Goal: Task Accomplishment & Management: Use online tool/utility

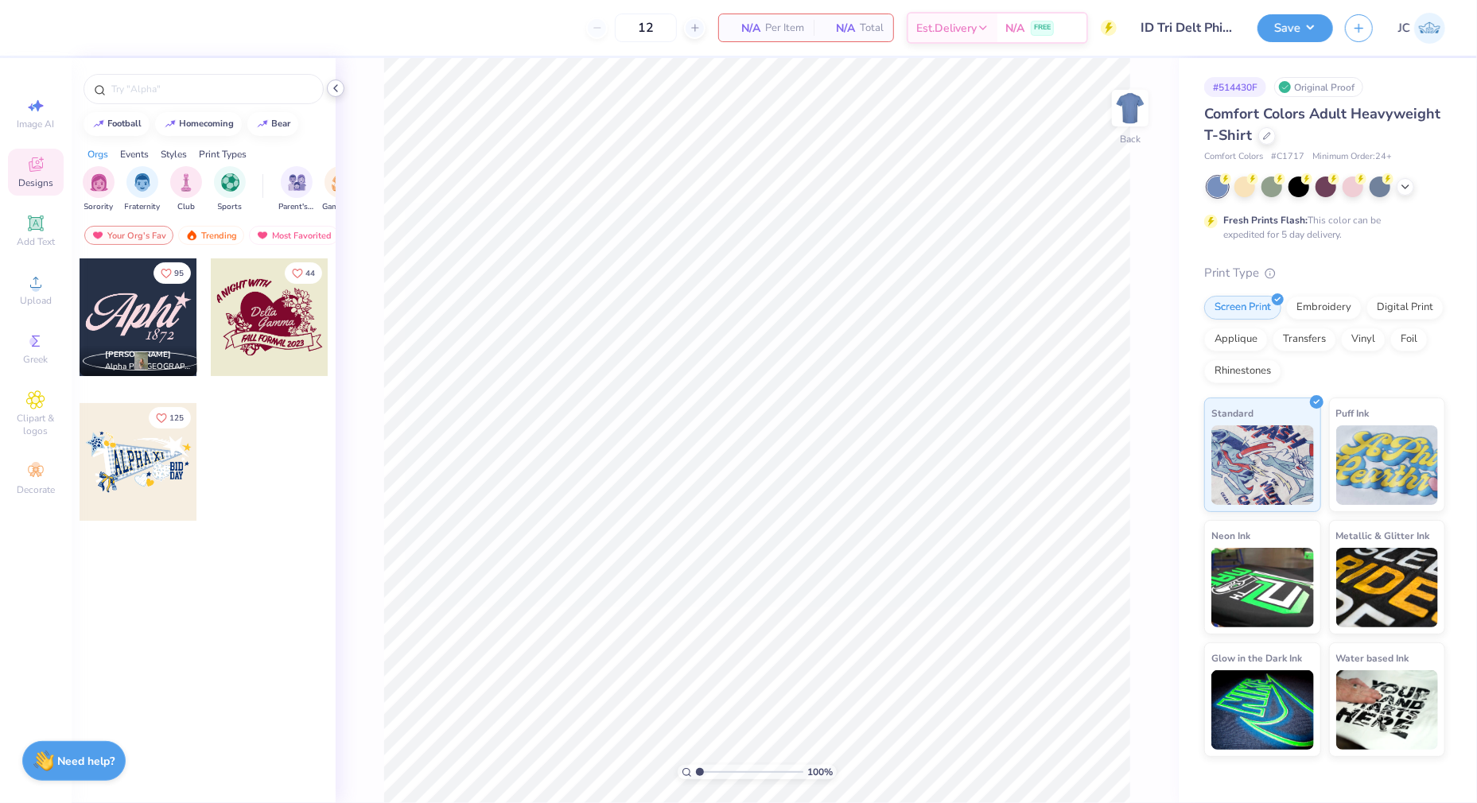
click at [332, 91] on icon at bounding box center [335, 88] width 13 height 13
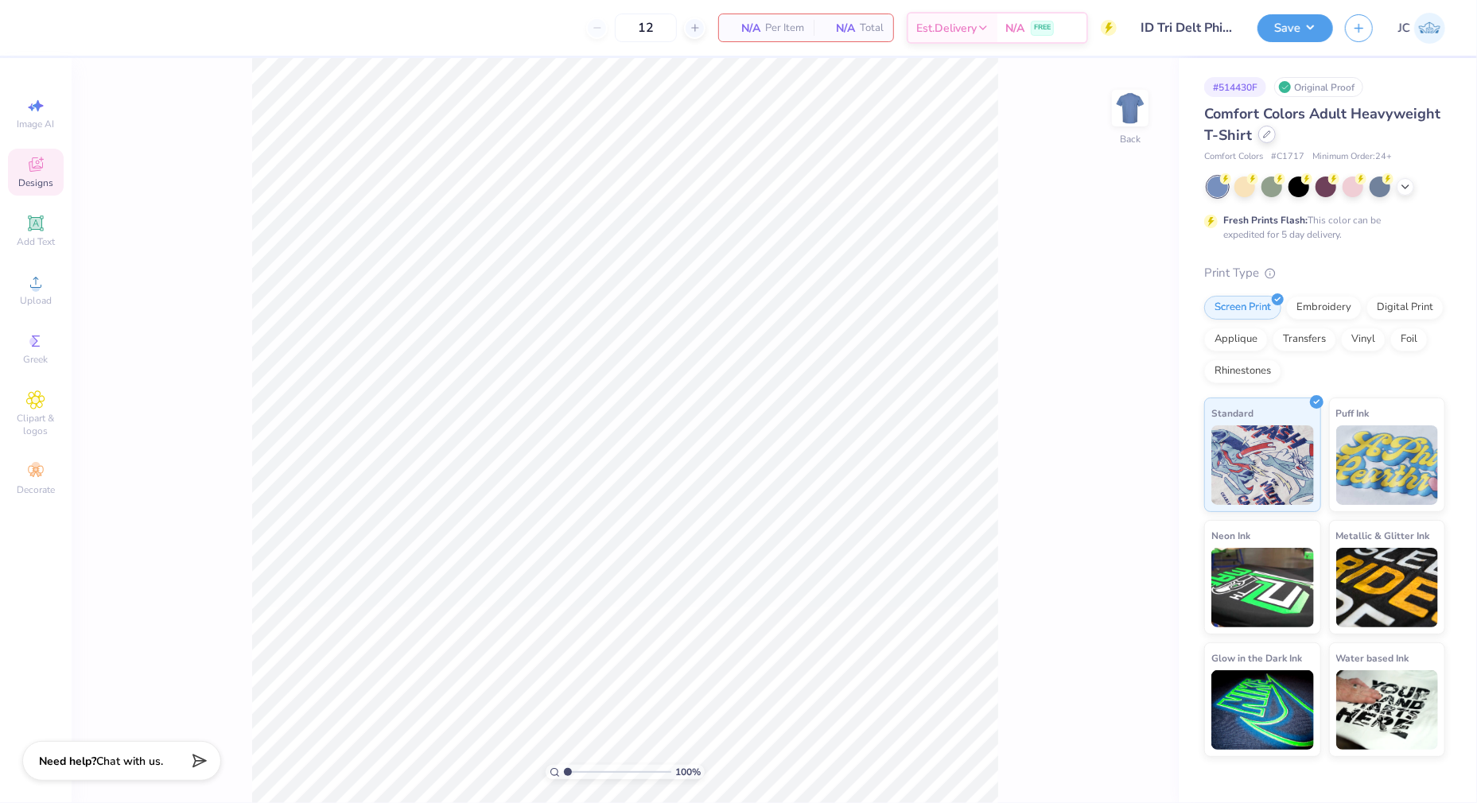
click at [1264, 135] on icon at bounding box center [1267, 134] width 6 height 6
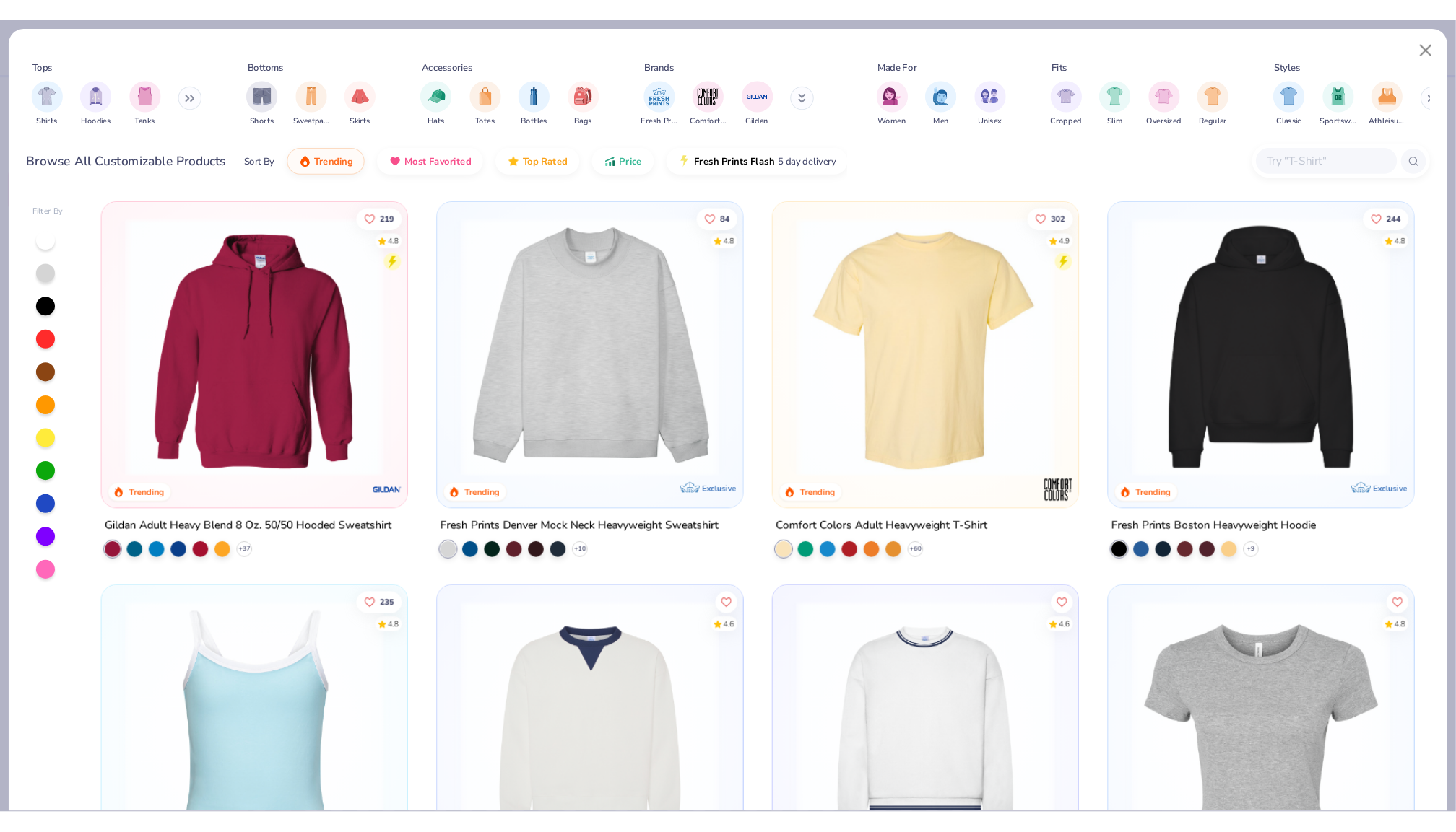
scroll to position [290, 0]
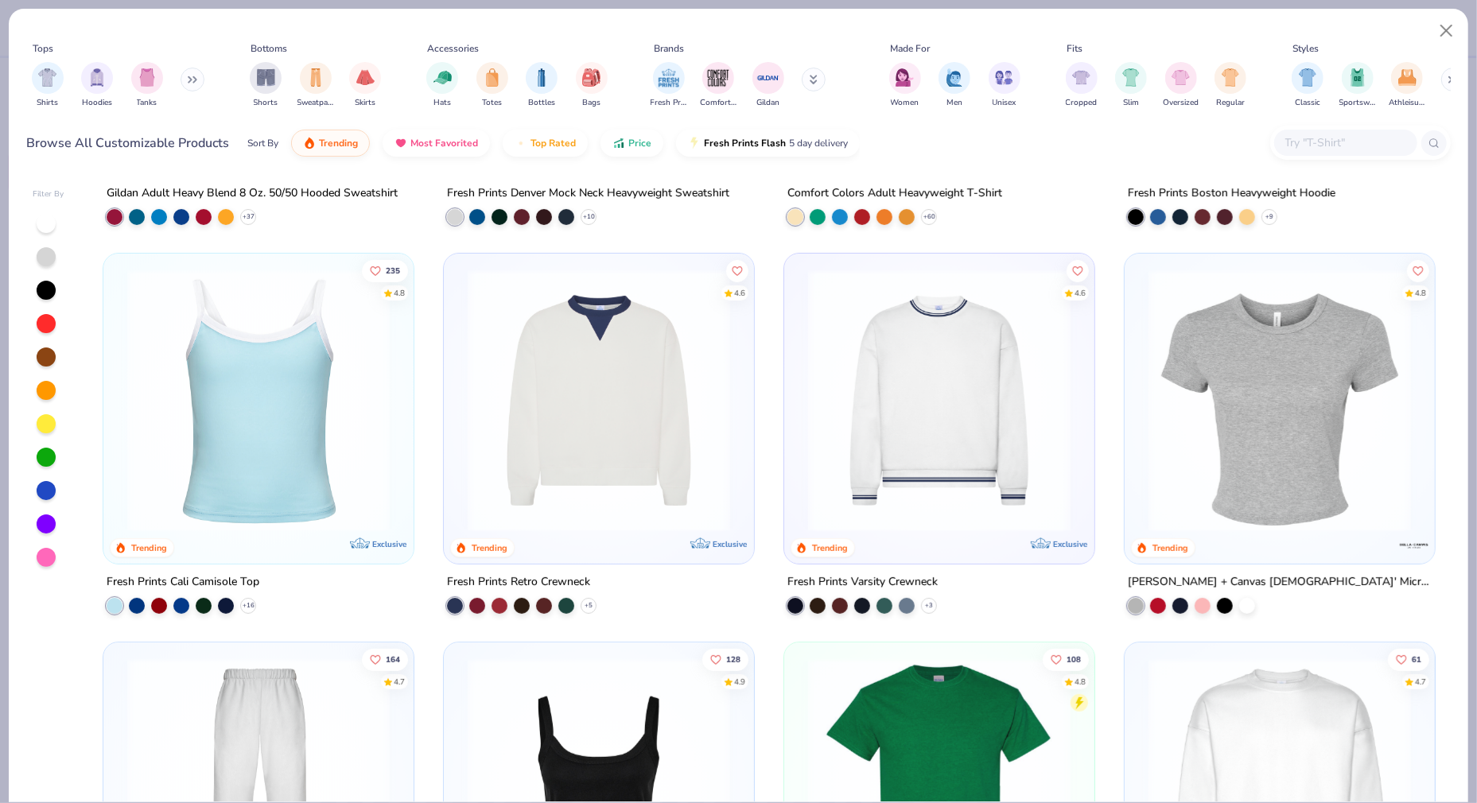
click at [929, 718] on img at bounding box center [939, 790] width 278 height 263
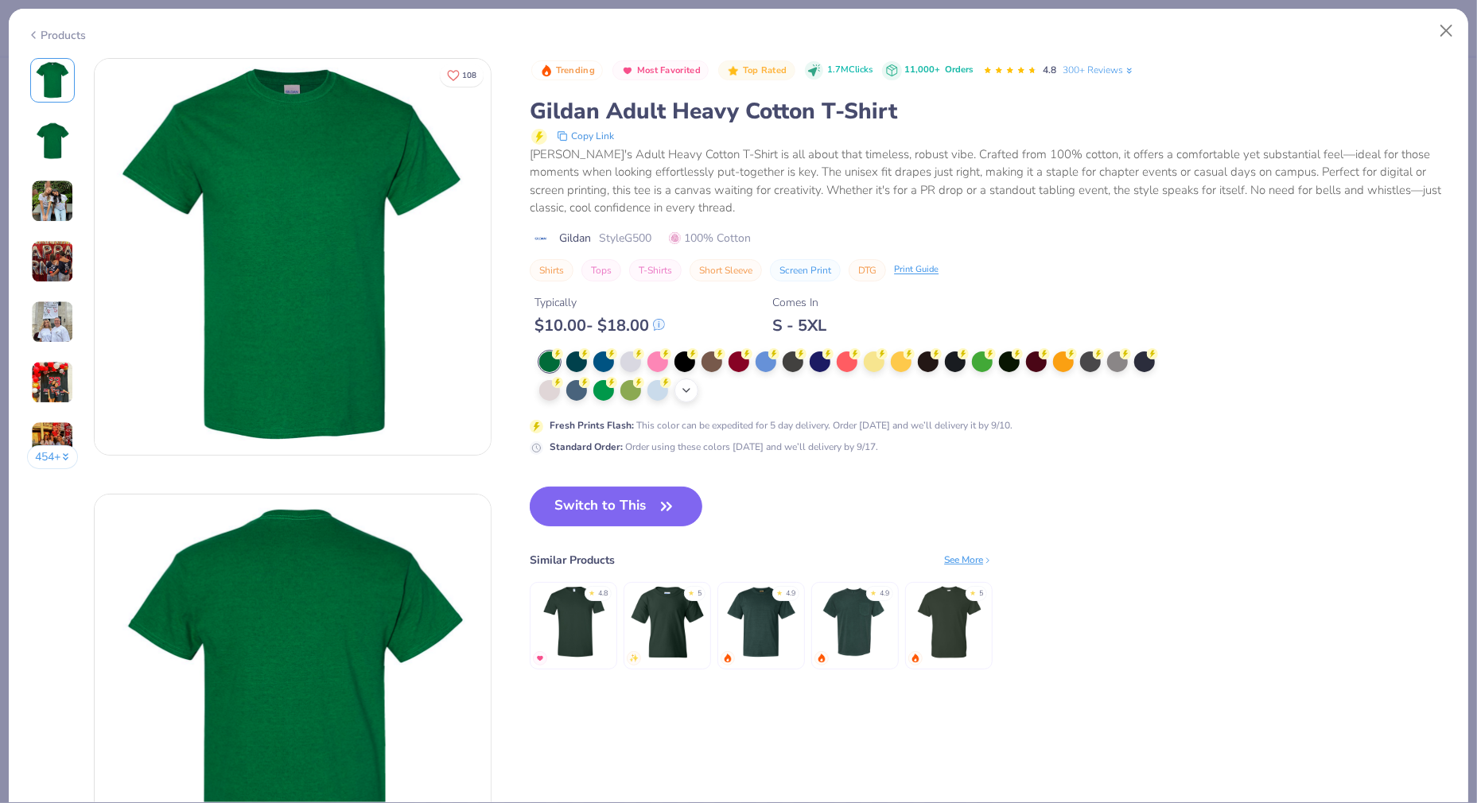
click at [683, 392] on div "+ 22" at bounding box center [687, 391] width 24 height 24
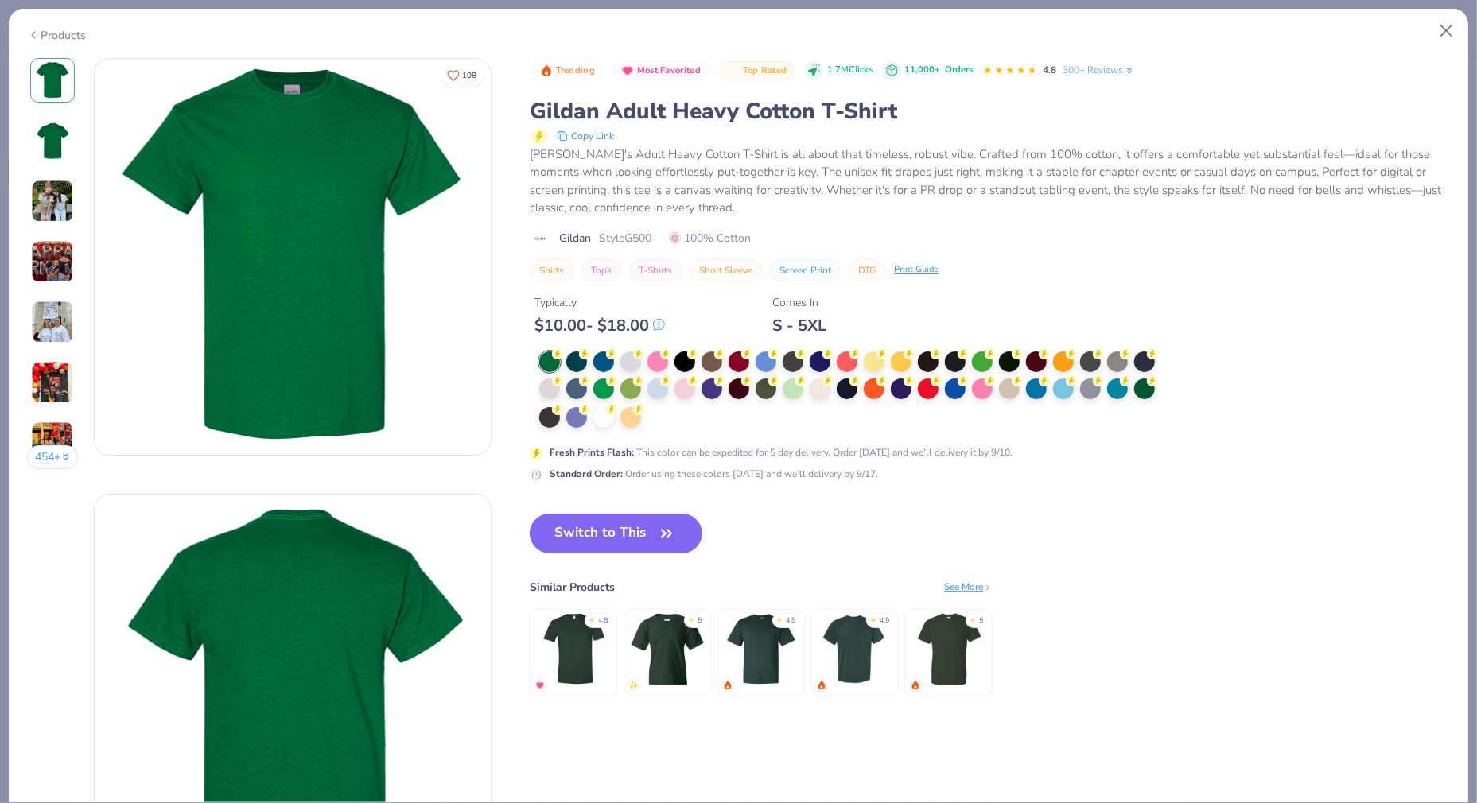
click at [660, 414] on div at bounding box center [852, 391] width 627 height 78
click at [598, 411] on div at bounding box center [603, 416] width 21 height 21
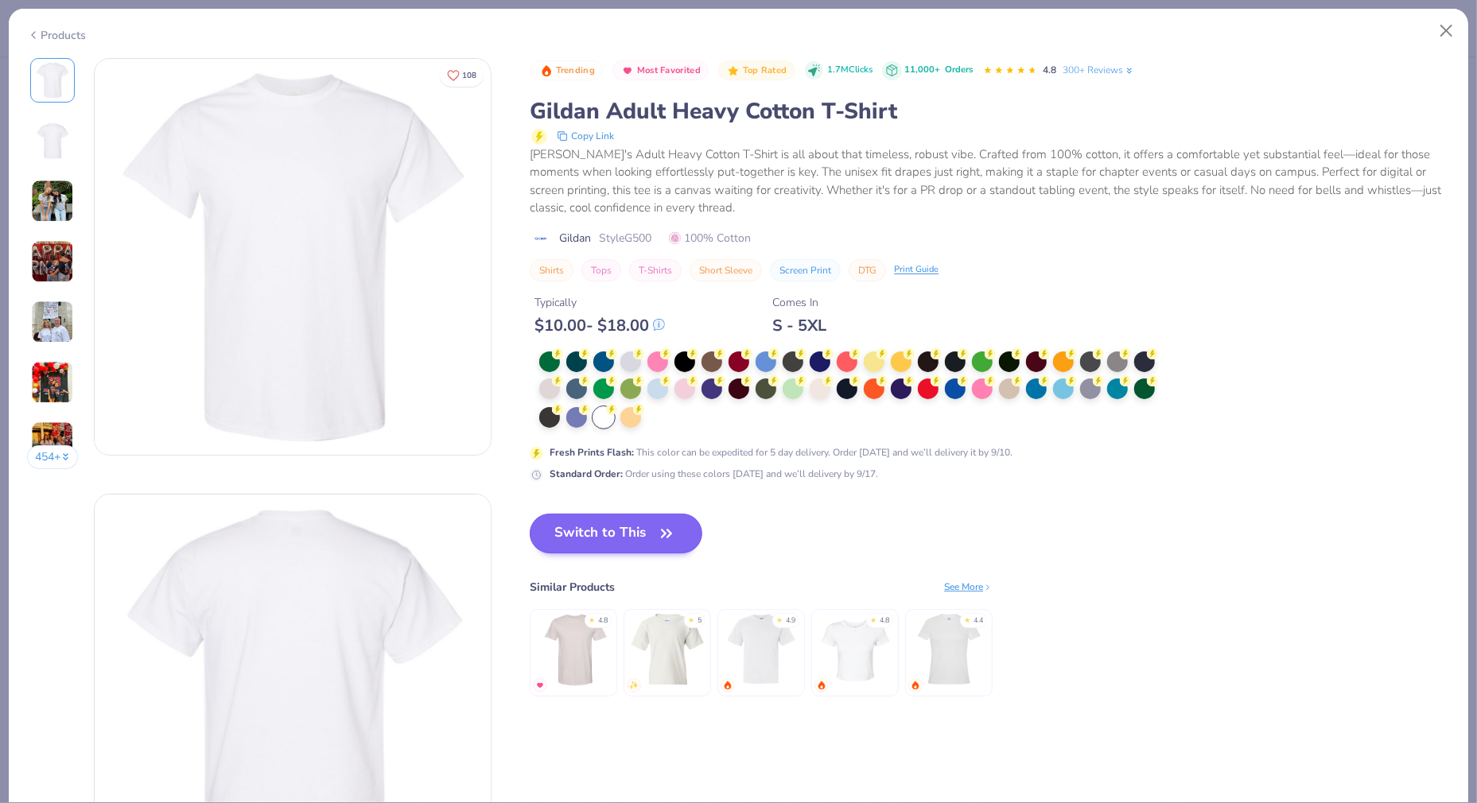
click at [584, 535] on button "Switch to This" at bounding box center [616, 534] width 173 height 40
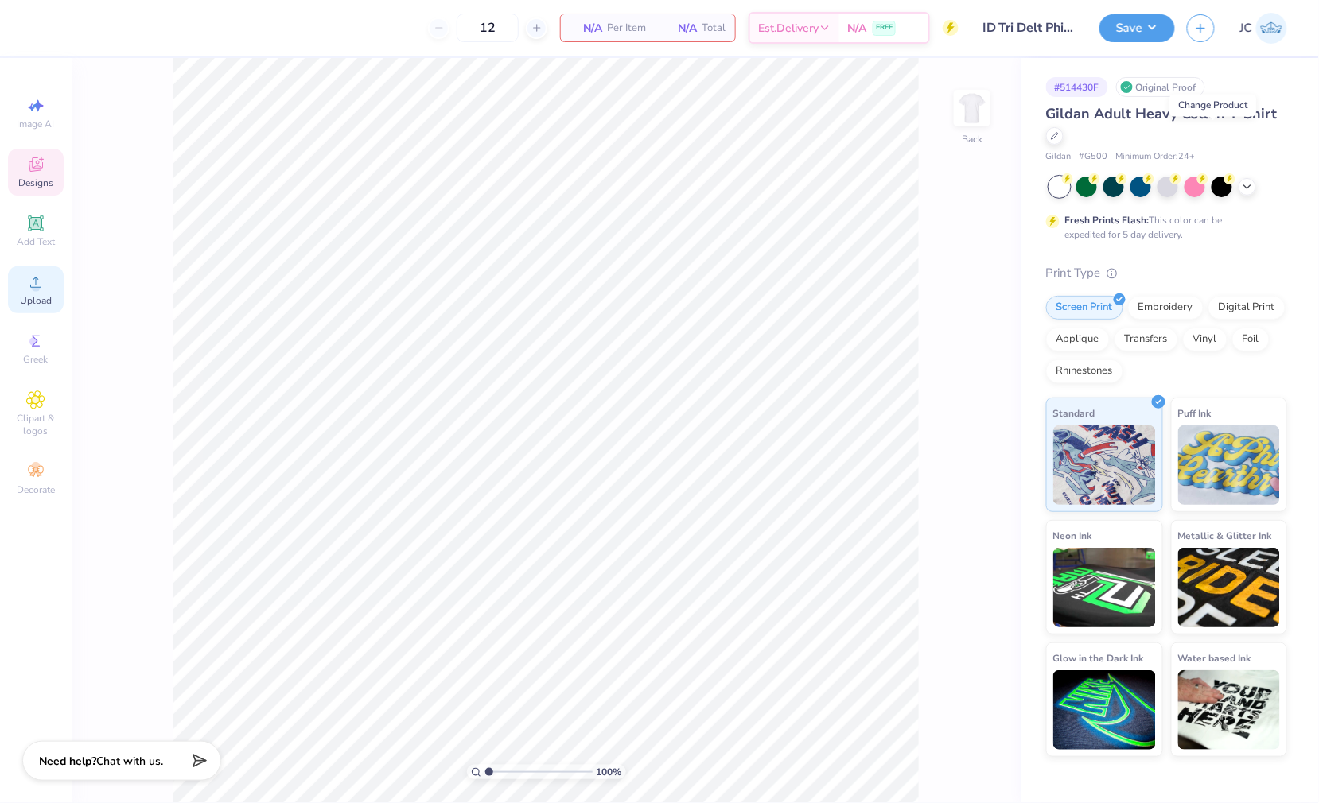
click at [38, 286] on circle at bounding box center [35, 287] width 9 height 9
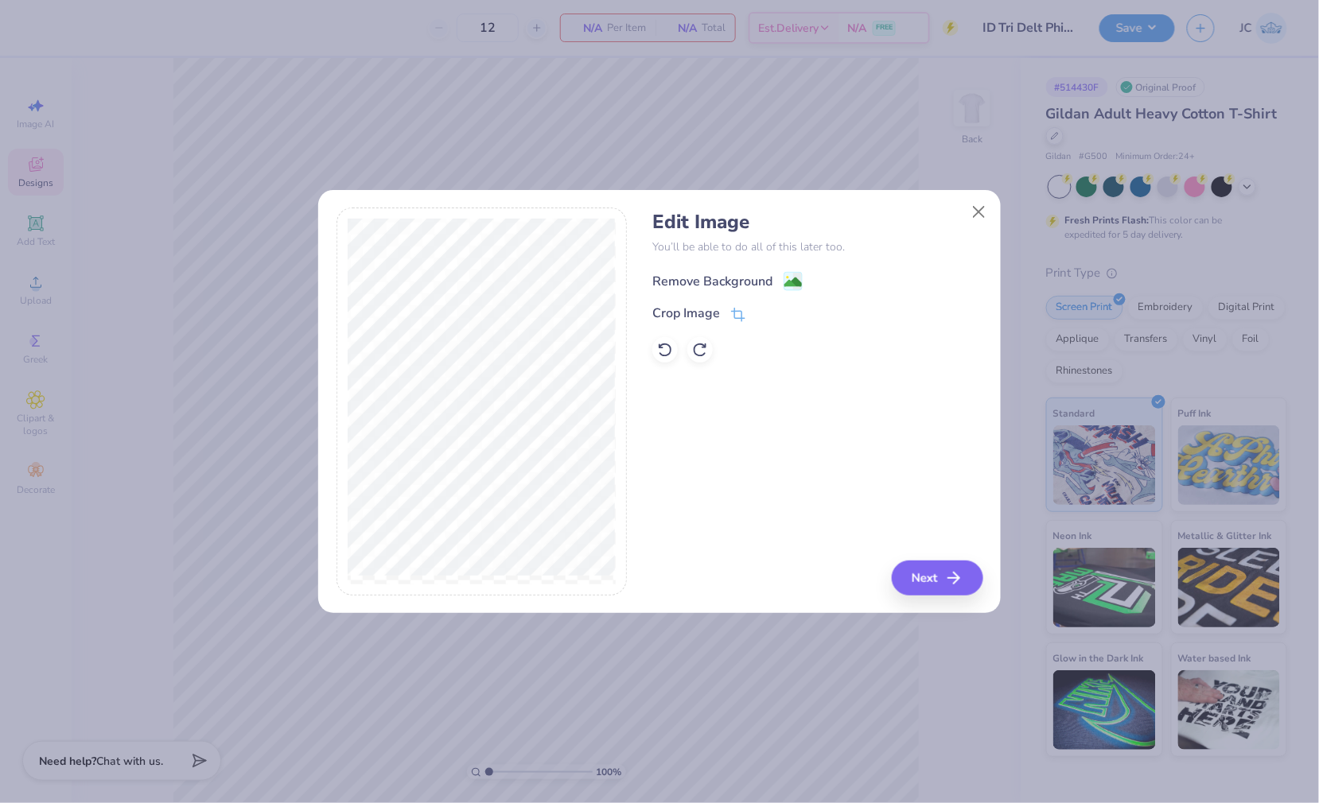
click at [793, 271] on span at bounding box center [793, 281] width 19 height 20
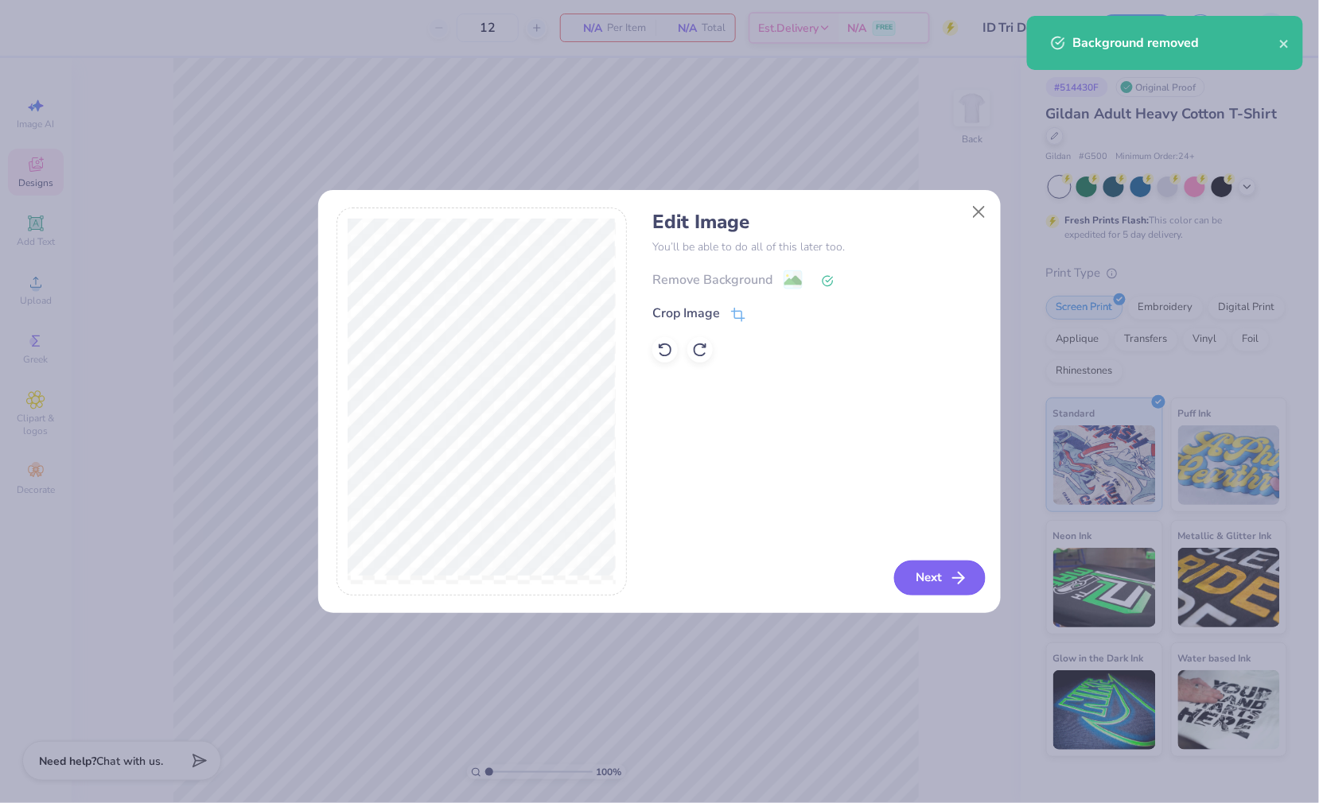
click at [932, 579] on button "Next" at bounding box center [939, 578] width 91 height 35
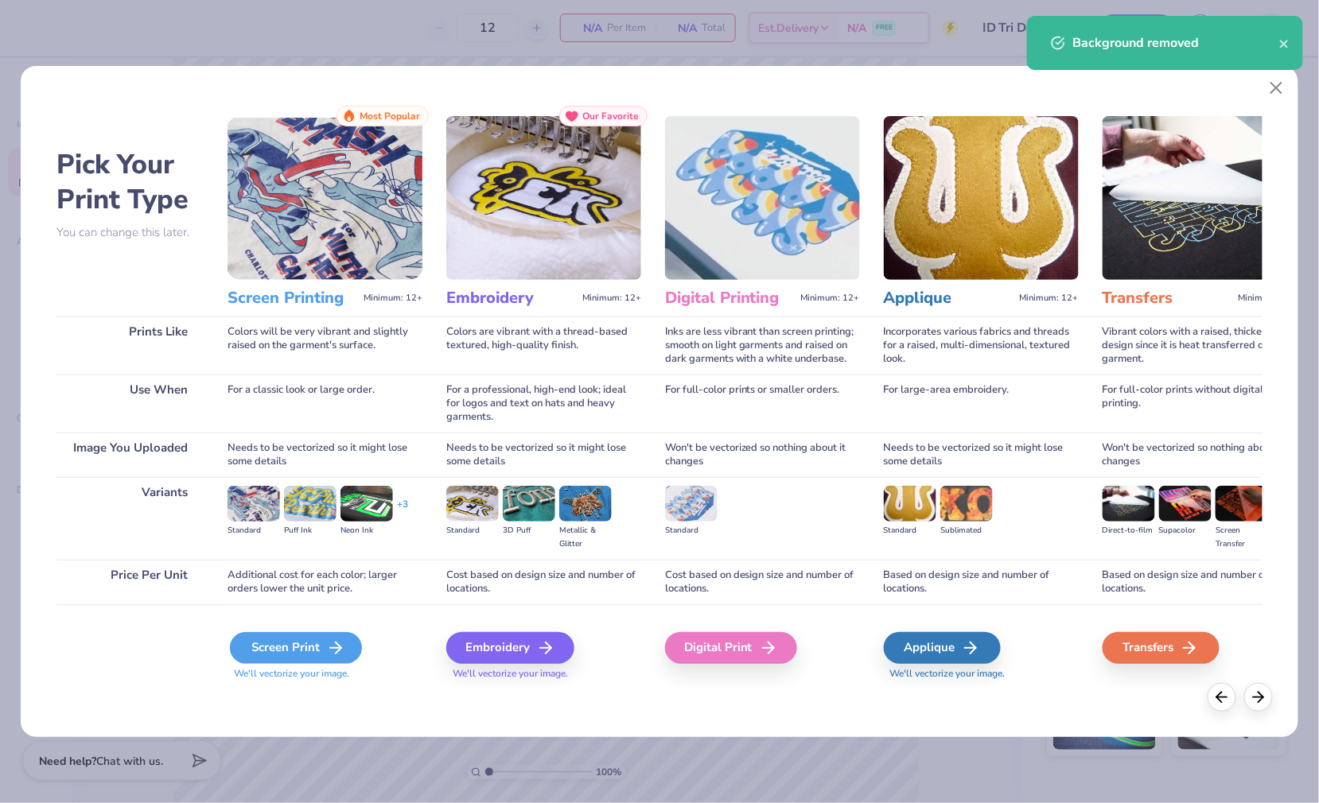
click at [281, 646] on div "Screen Print" at bounding box center [296, 648] width 132 height 32
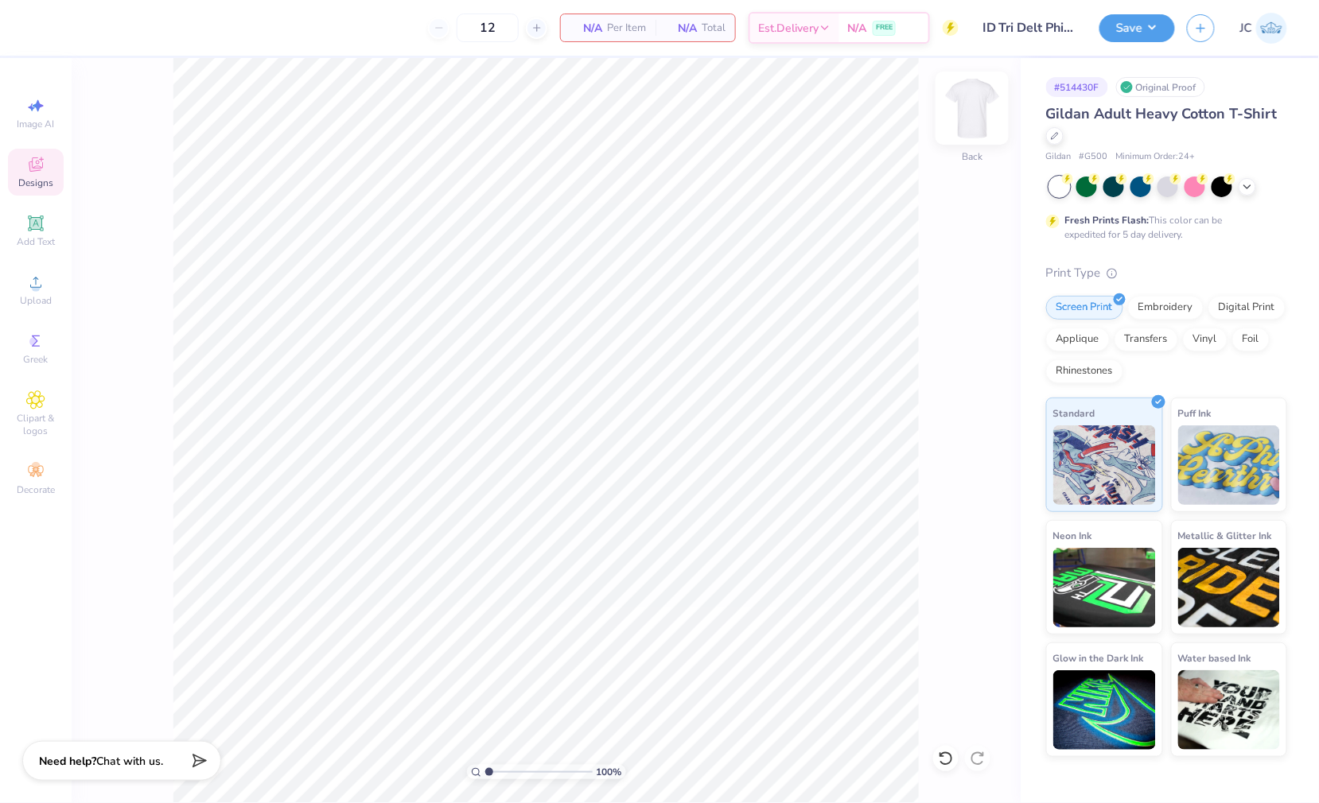
click at [968, 108] on img at bounding box center [972, 108] width 64 height 64
type input "12.29"
type input "15.14"
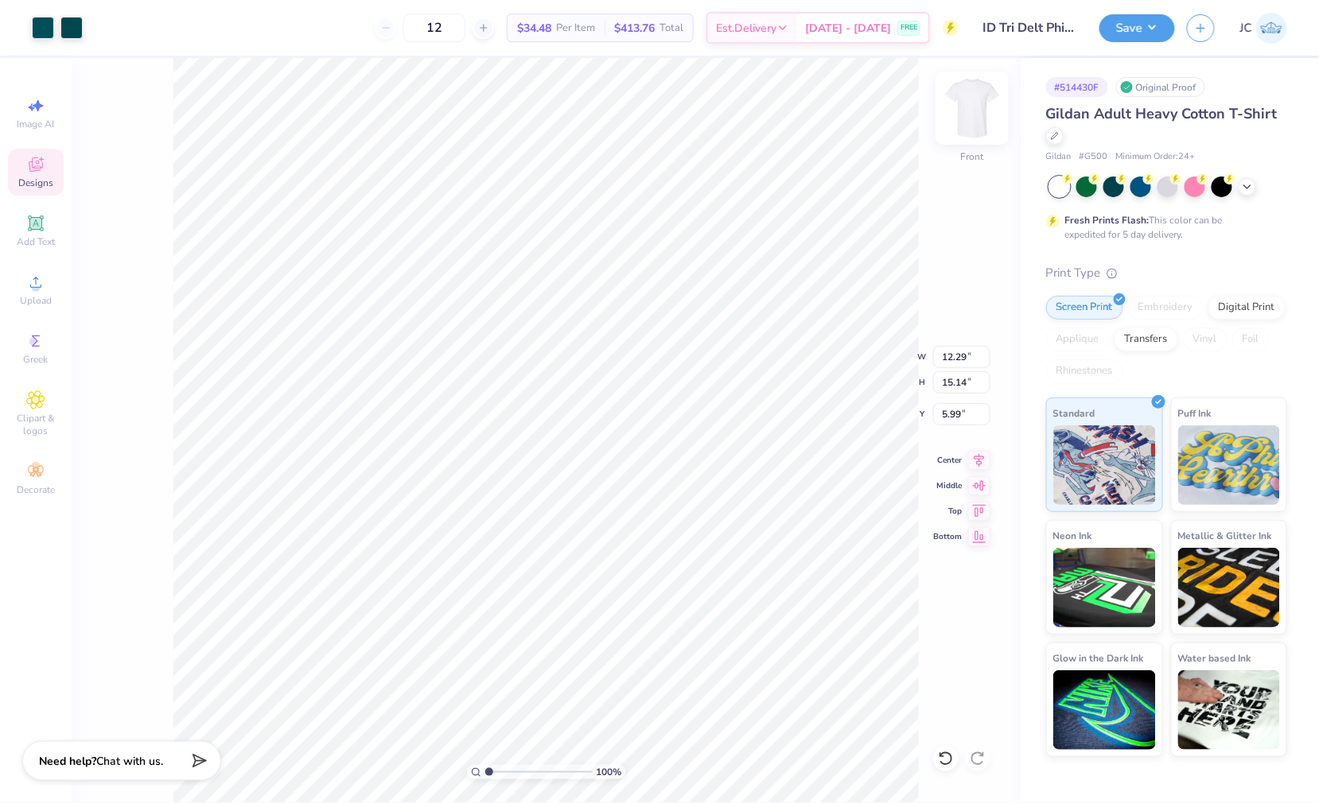
type input "3.00"
click at [962, 109] on img at bounding box center [972, 108] width 64 height 64
click at [29, 298] on span "Upload" at bounding box center [36, 300] width 32 height 13
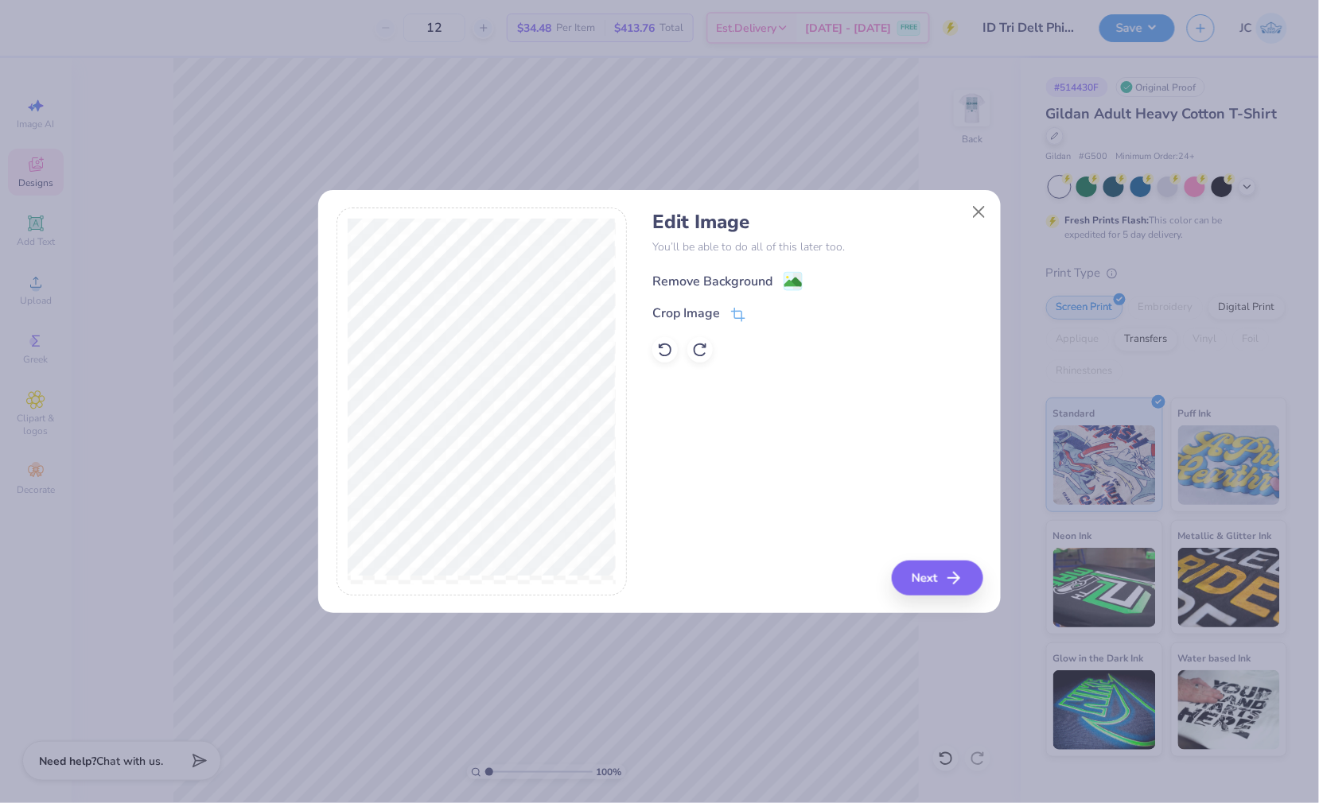
click at [796, 278] on image at bounding box center [793, 283] width 18 height 18
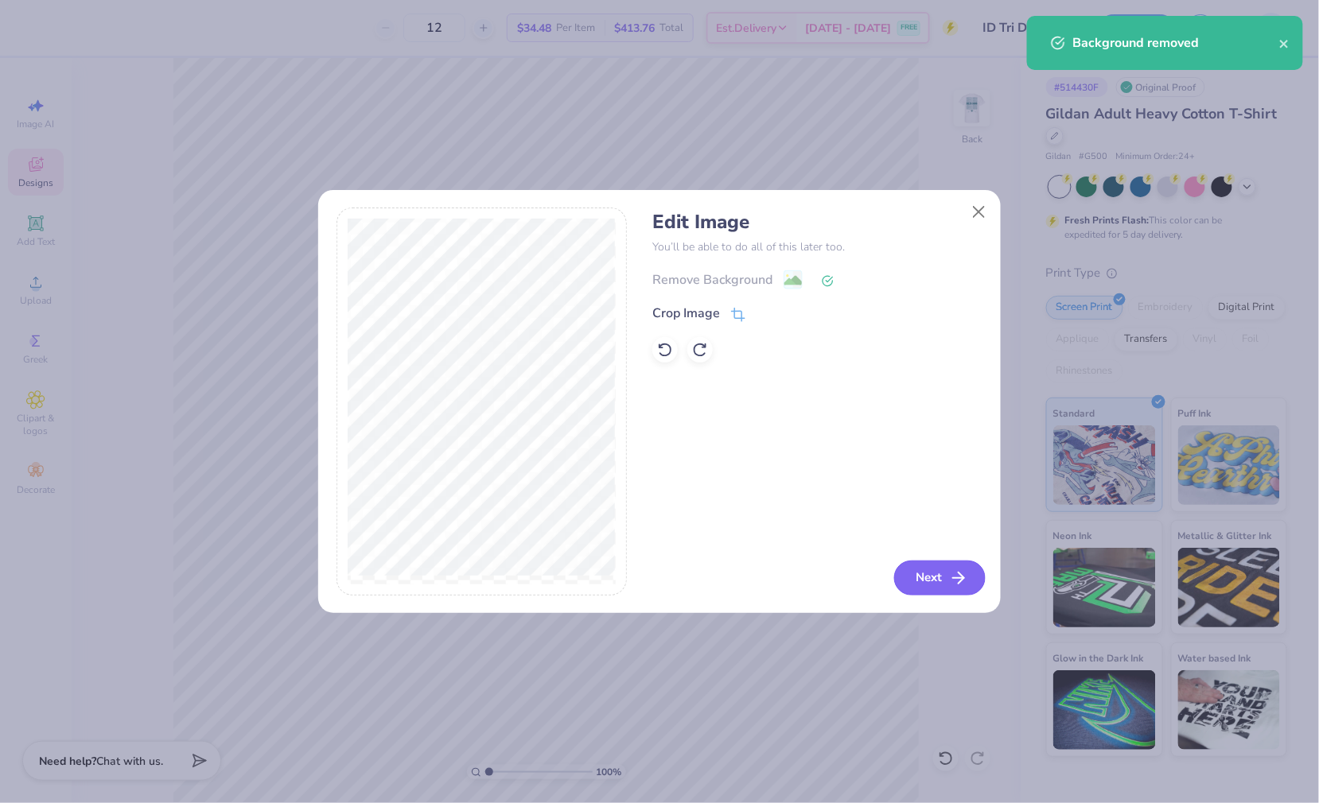
click at [950, 576] on icon "button" at bounding box center [958, 578] width 19 height 19
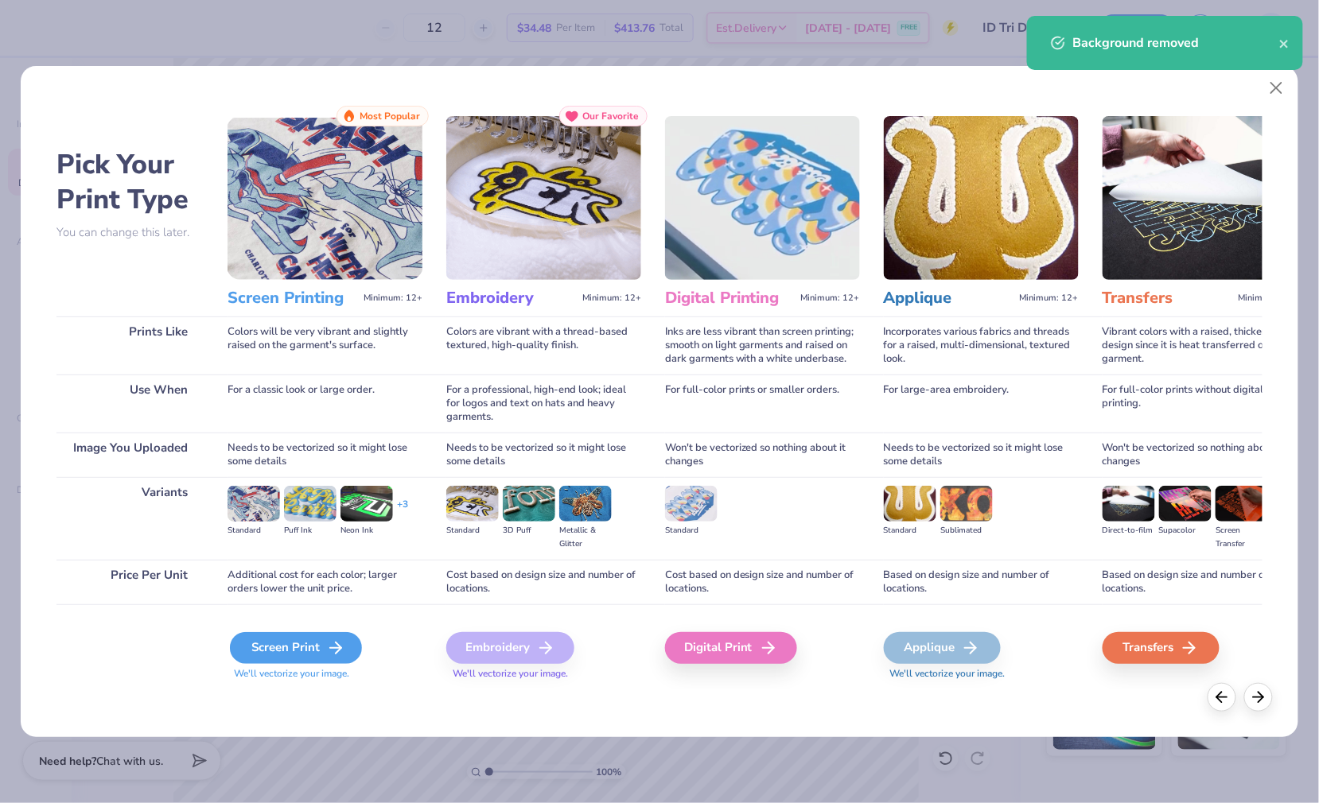
click at [307, 636] on div "Screen Print" at bounding box center [296, 648] width 132 height 32
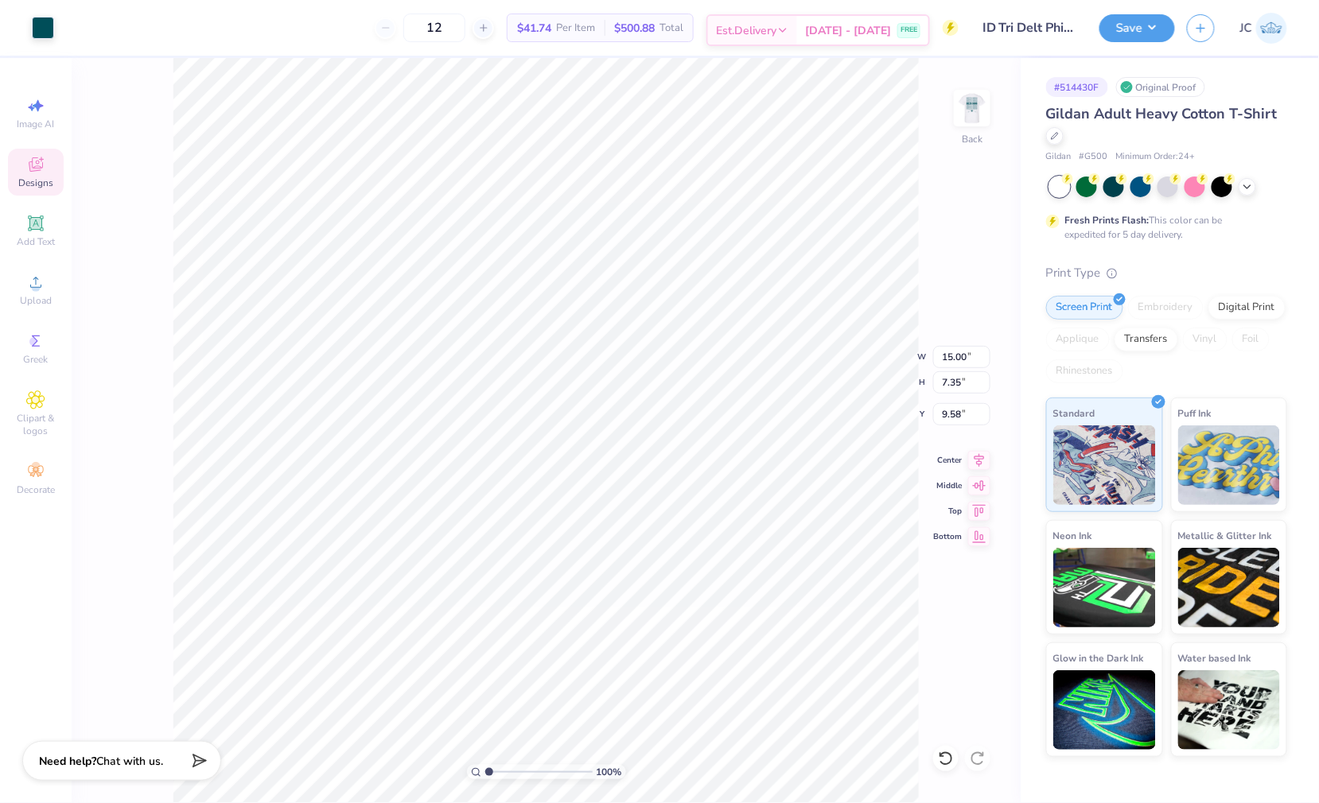
type input "8.70"
type input "4.26"
type input "3.00"
type input "4.37"
type input "2.14"
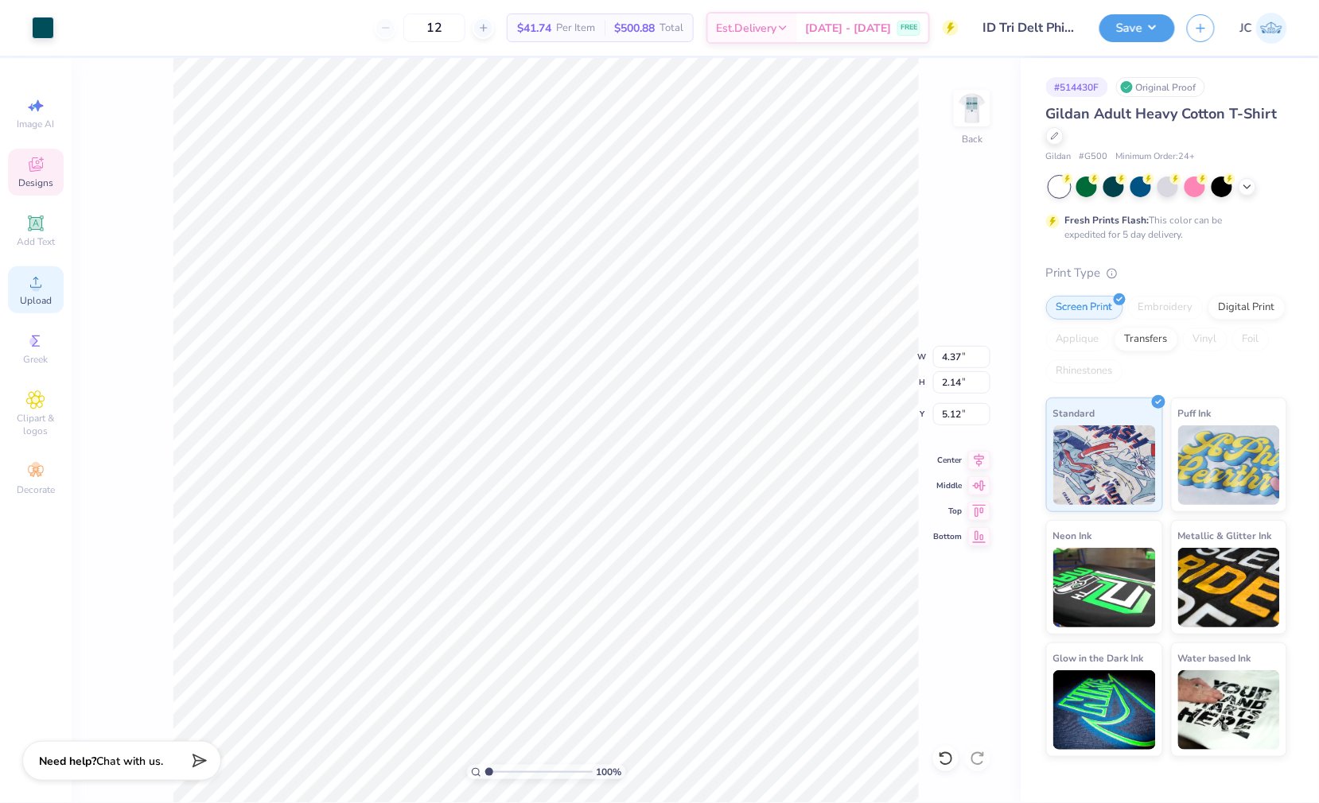
type input "3.00"
click at [1121, 29] on button "Save" at bounding box center [1137, 26] width 76 height 28
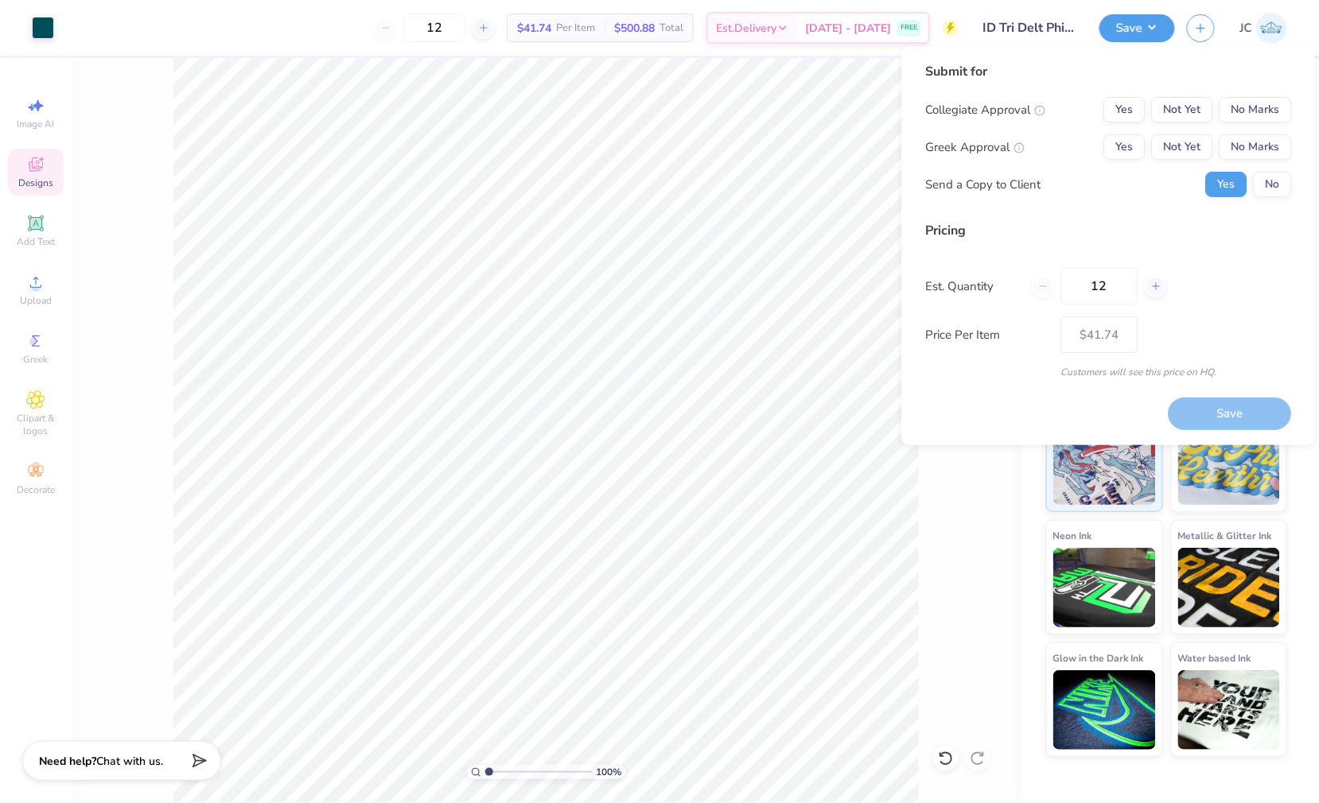
click at [1265, 93] on div "Submit for Collegiate Approval Yes Not Yet No Marks Greek Approval Yes Not Yet …" at bounding box center [1109, 135] width 366 height 147
click at [1265, 102] on button "No Marks" at bounding box center [1256, 109] width 72 height 25
click at [1194, 150] on button "Not Yet" at bounding box center [1182, 146] width 61 height 25
click at [1233, 422] on button "Save" at bounding box center [1230, 414] width 123 height 33
type input "$33.45"
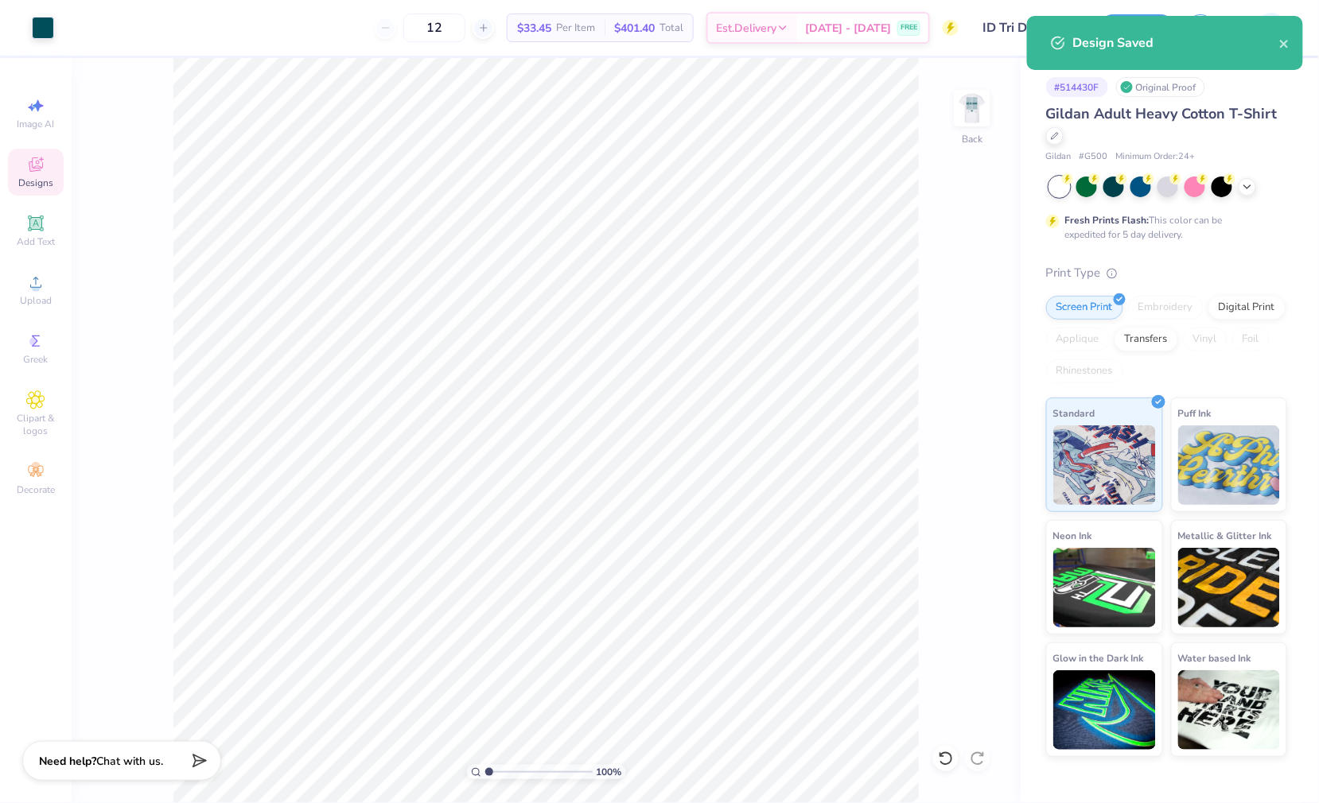
click at [1247, 197] on div "Fresh Prints Flash: This color can be expedited for 5 day delivery." at bounding box center [1166, 209] width 241 height 65
click at [1246, 189] on icon at bounding box center [1247, 185] width 13 height 13
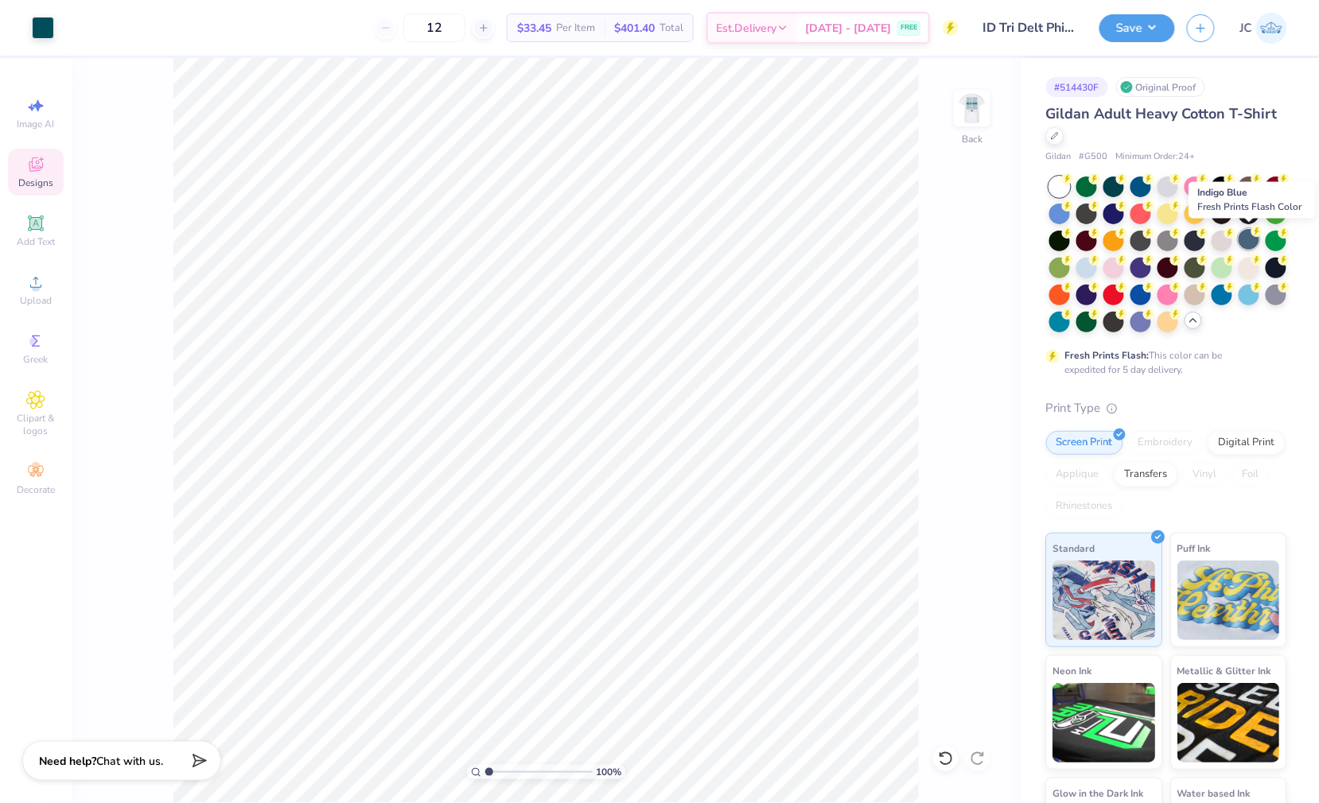
click at [1073, 185] on circle at bounding box center [1067, 178] width 11 height 11
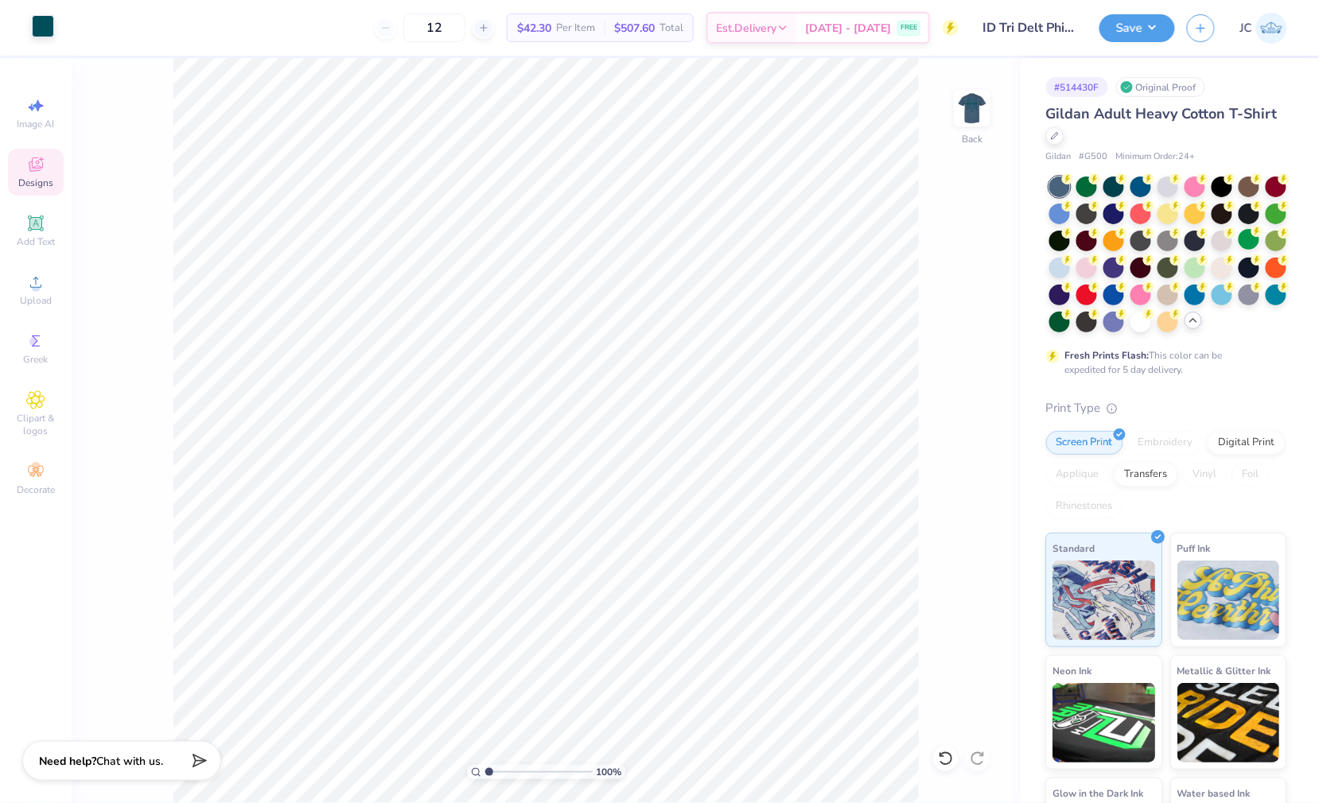
click at [38, 27] on div at bounding box center [43, 26] width 22 height 22
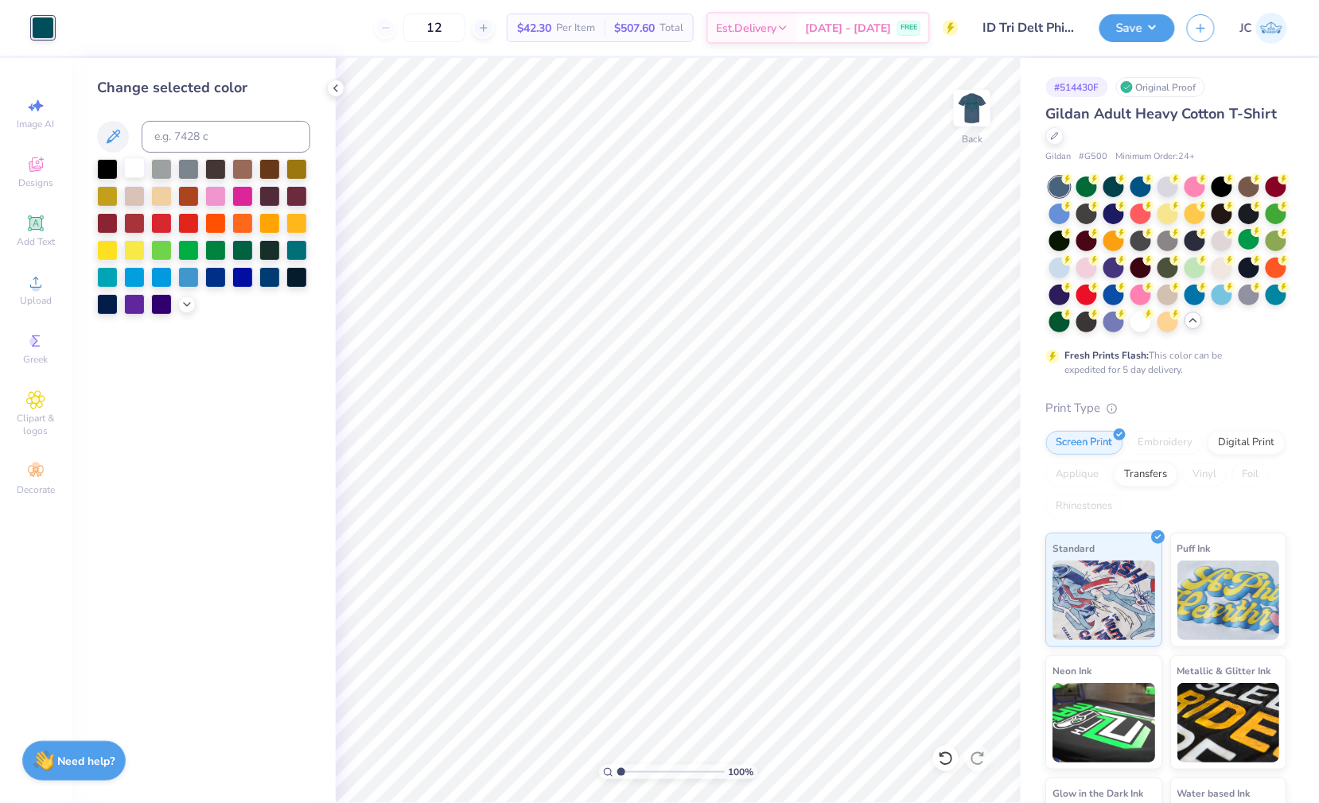
click at [141, 172] on div at bounding box center [134, 168] width 21 height 21
click at [984, 106] on img at bounding box center [972, 108] width 64 height 64
click at [39, 32] on div at bounding box center [43, 28] width 22 height 22
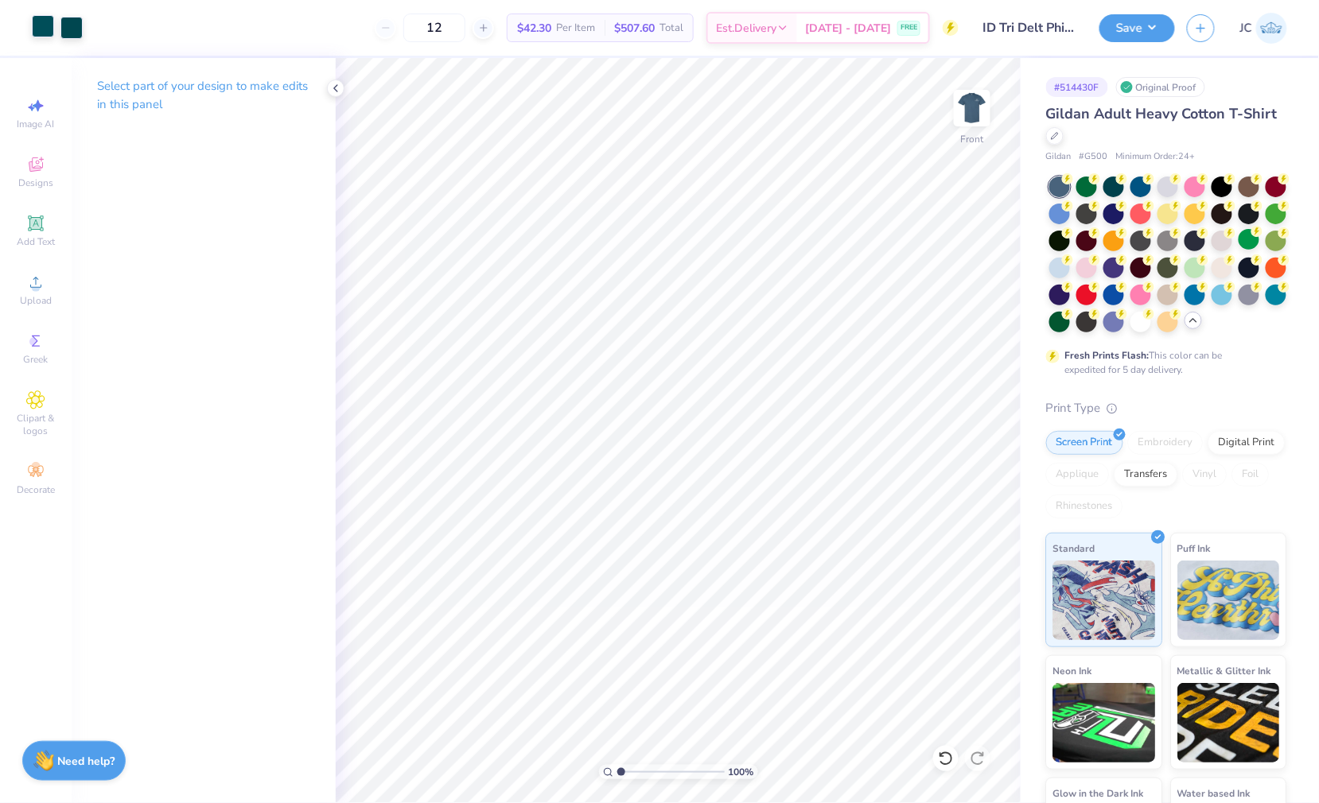
click at [43, 32] on div at bounding box center [43, 26] width 22 height 22
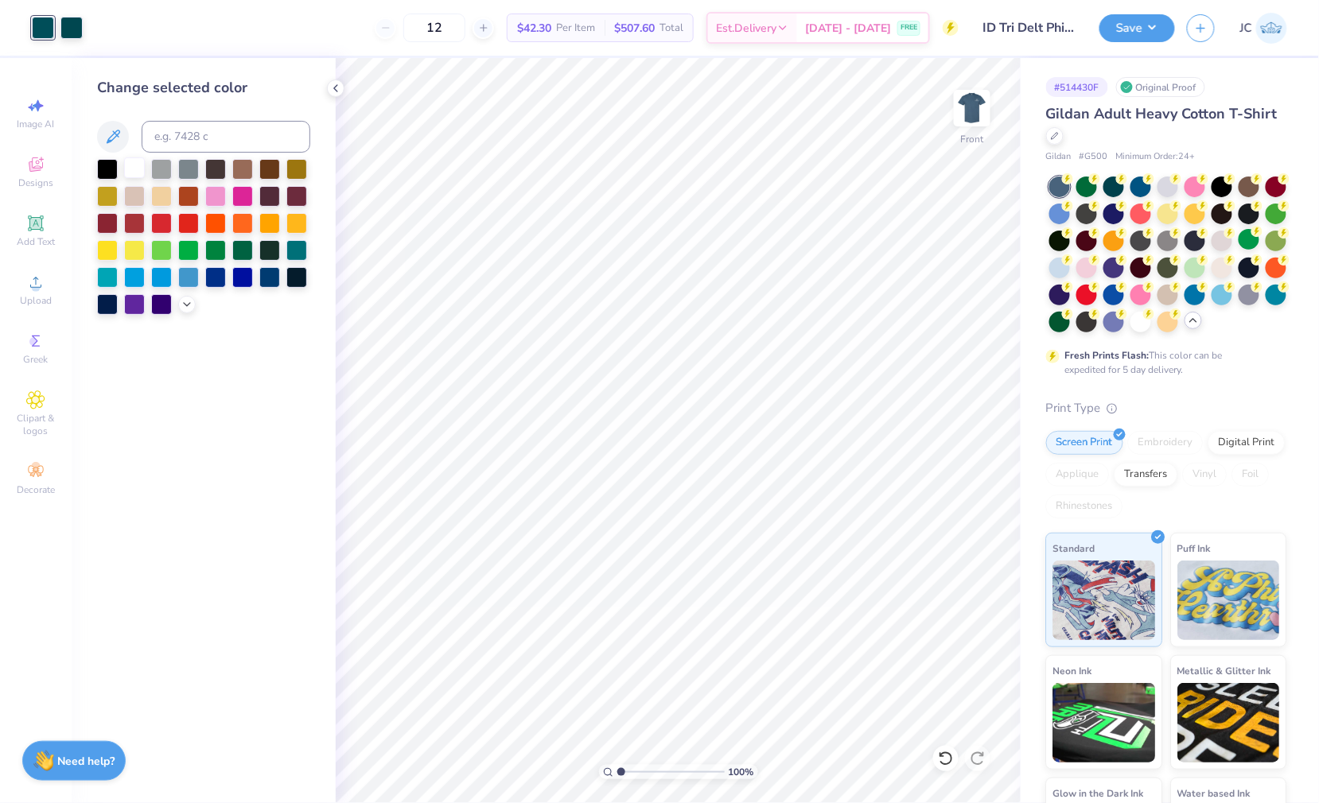
click at [138, 175] on div at bounding box center [134, 168] width 21 height 21
click at [70, 22] on div at bounding box center [71, 26] width 22 height 22
click at [131, 169] on div at bounding box center [134, 168] width 21 height 21
click at [1147, 29] on button "Save" at bounding box center [1137, 26] width 76 height 28
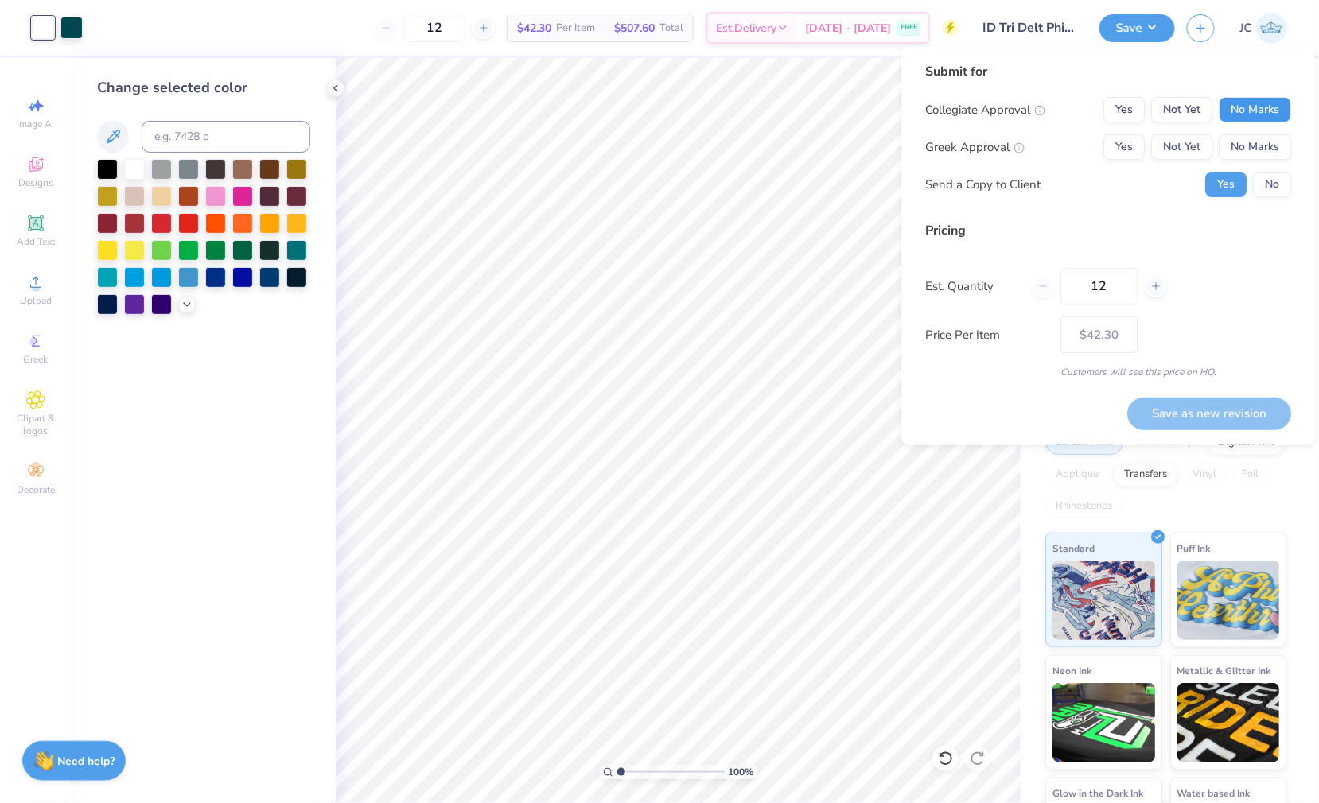
click at [1241, 109] on button "No Marks" at bounding box center [1256, 109] width 72 height 25
click at [1187, 154] on button "Not Yet" at bounding box center [1182, 146] width 61 height 25
click at [1232, 408] on button "Save as new revision" at bounding box center [1210, 414] width 164 height 33
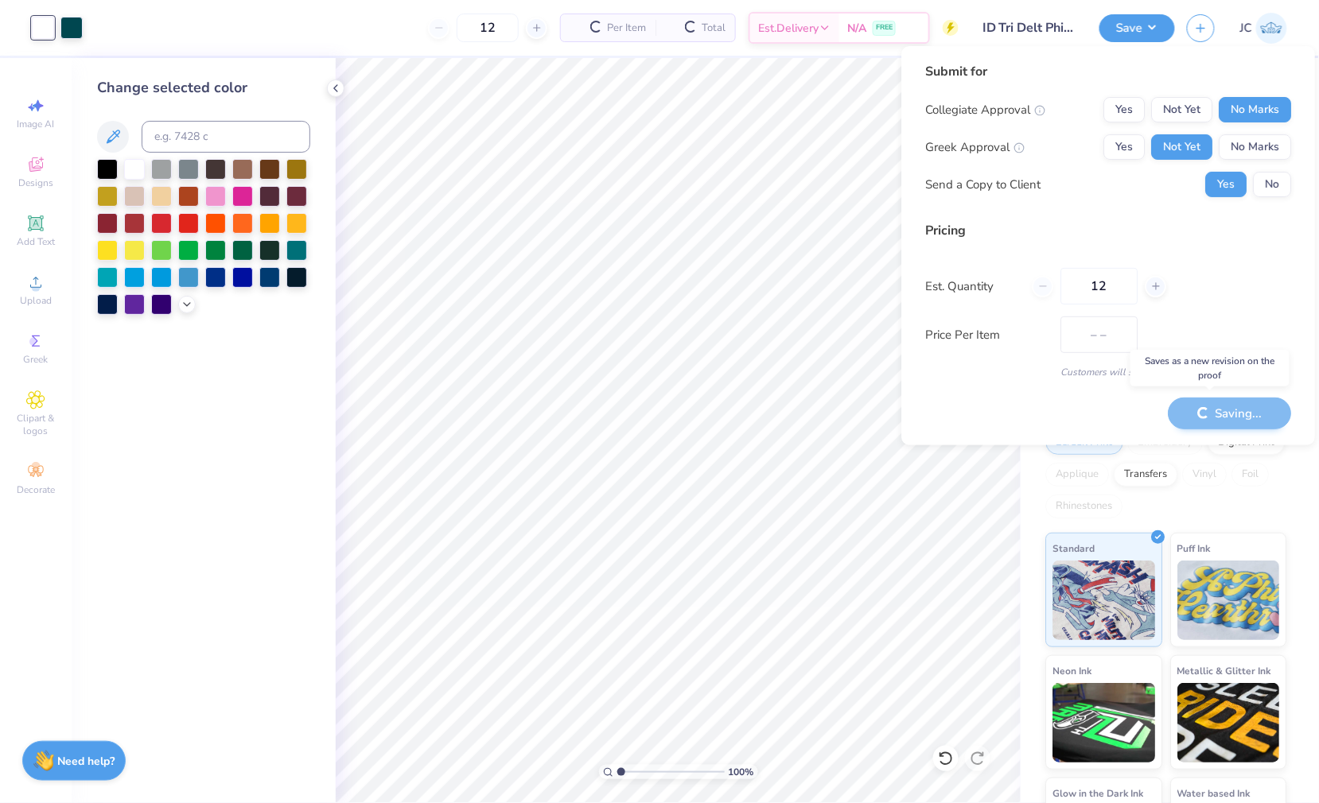
type input "$42.30"
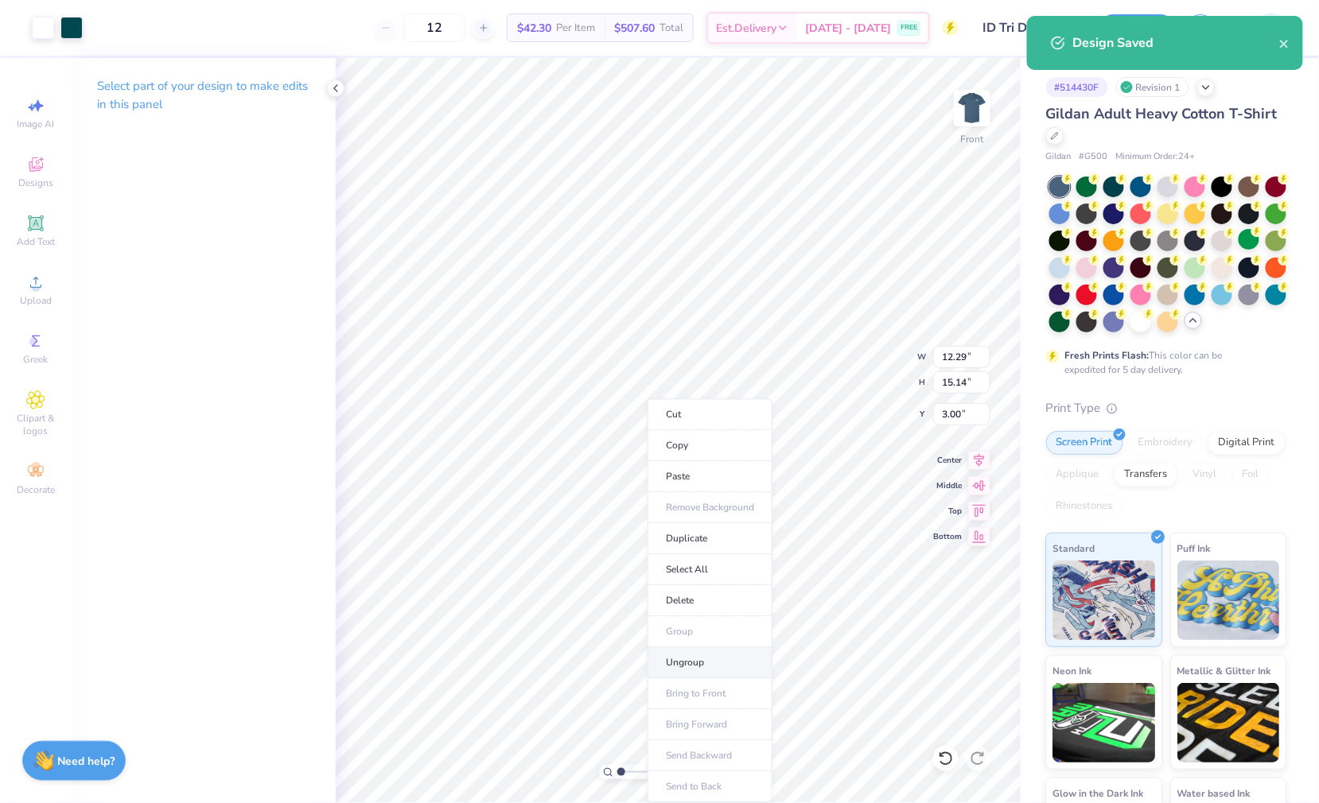
click at [687, 656] on li "Ungroup" at bounding box center [710, 663] width 125 height 31
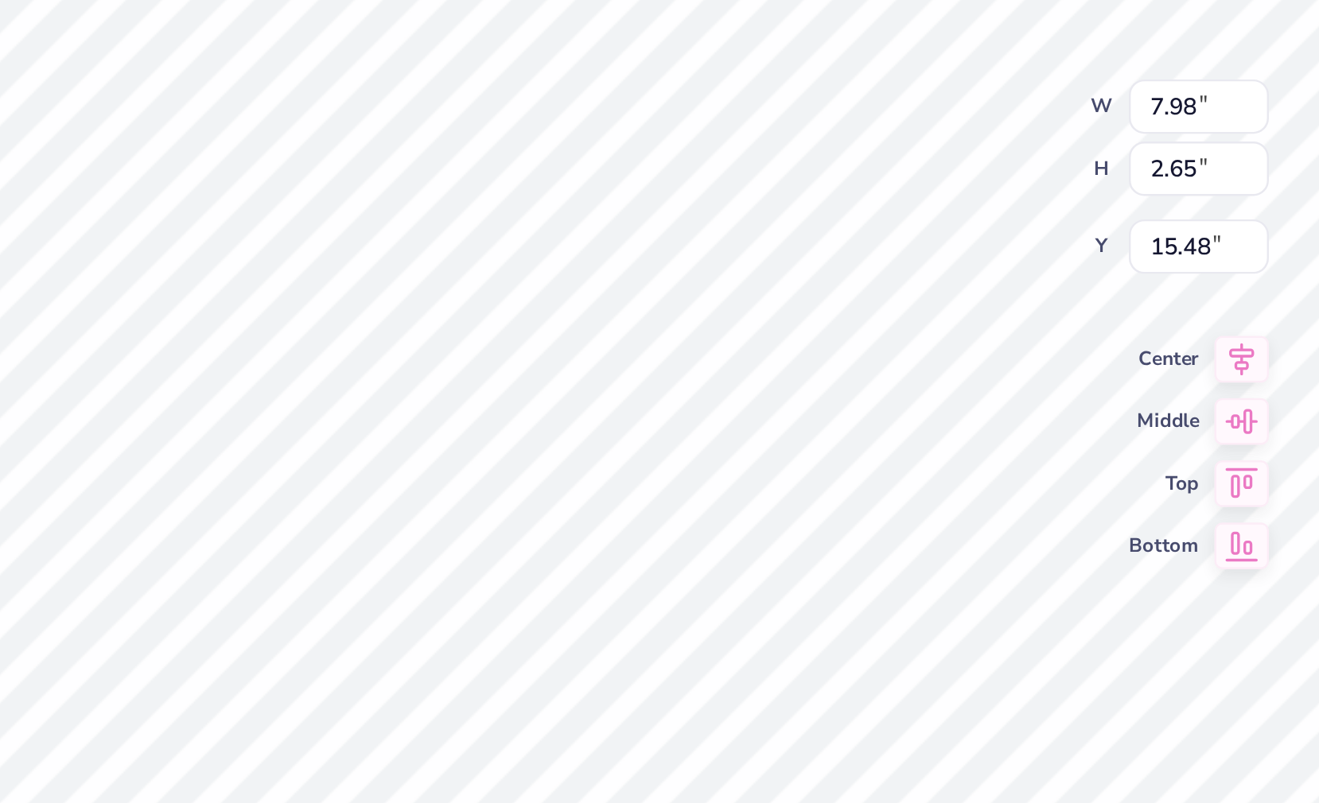
type input "19.35"
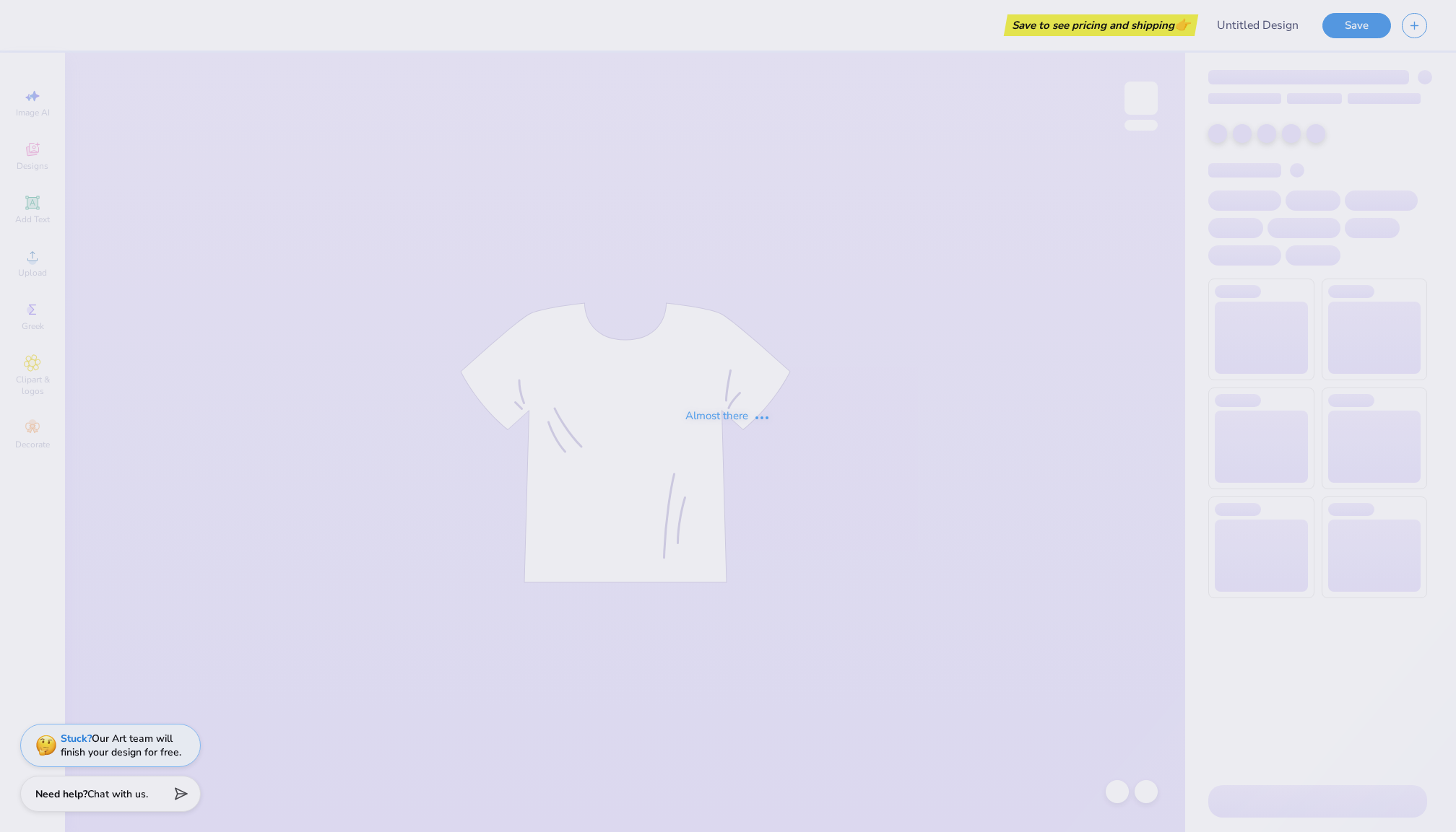
type input "Pepperdine Sig Chi Philo F25"
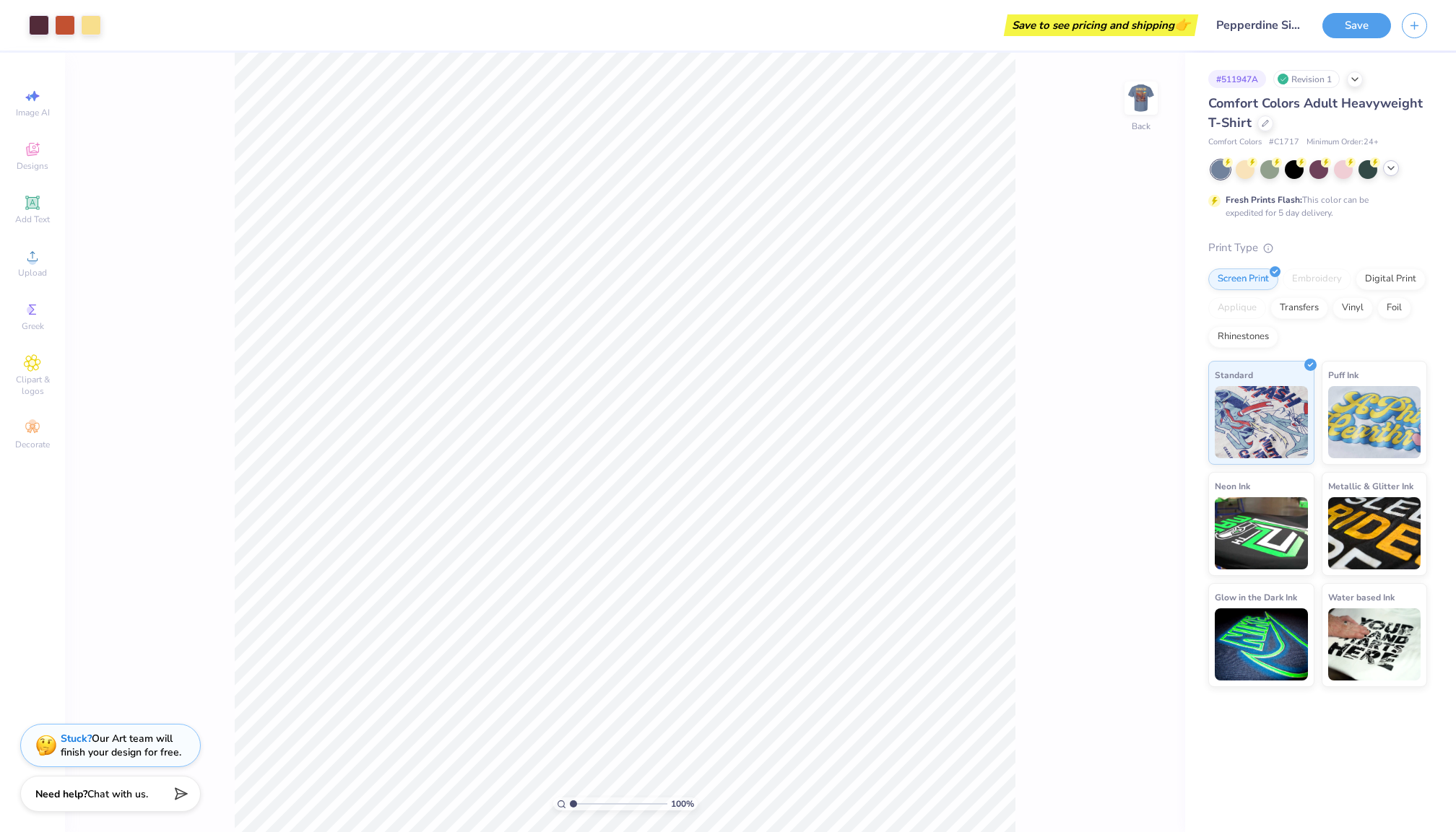
click at [1392, 165] on icon at bounding box center [1391, 168] width 12 height 12
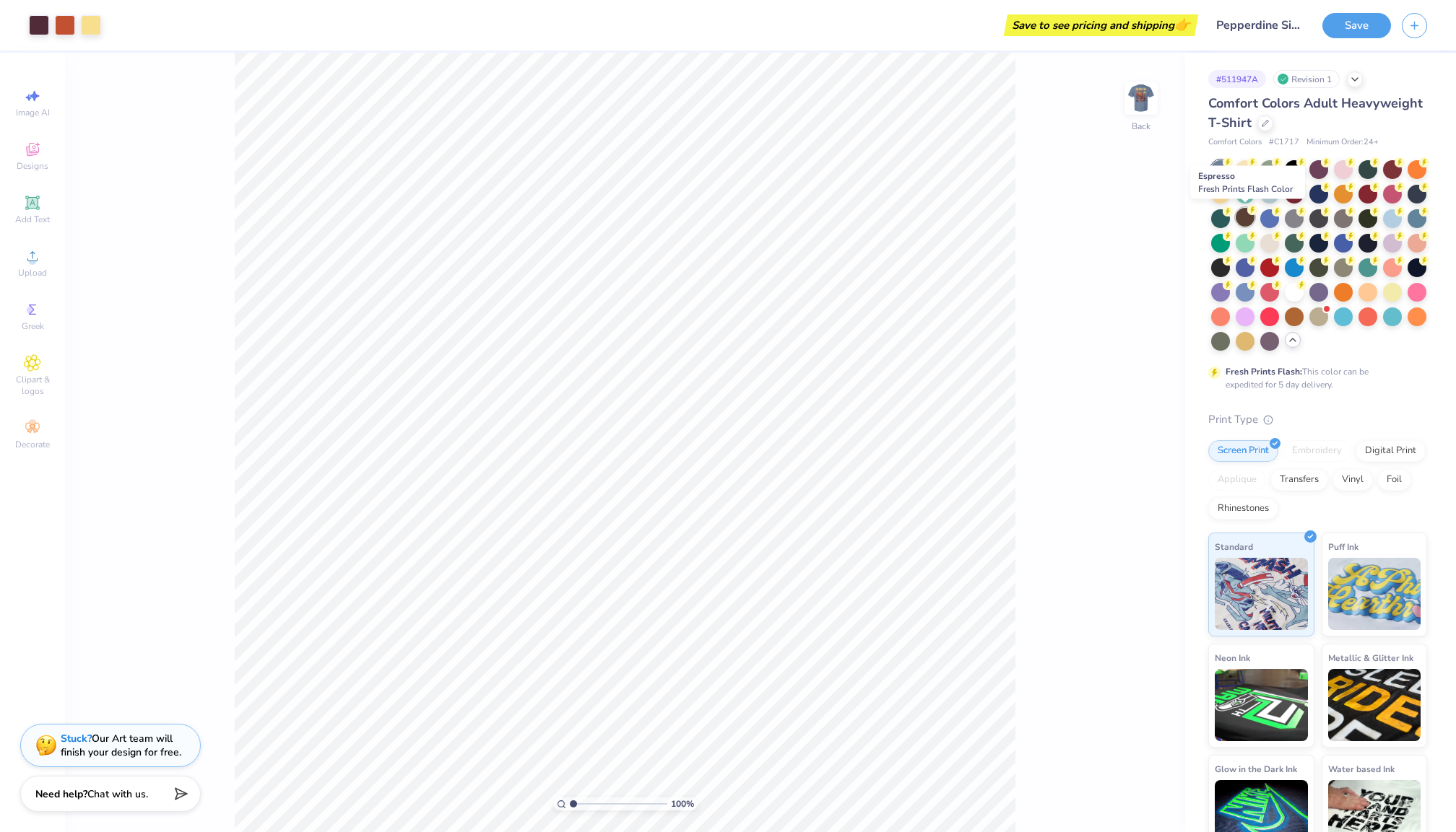
click at [1241, 217] on div at bounding box center [1244, 217] width 19 height 19
click at [1142, 96] on img at bounding box center [1141, 98] width 58 height 58
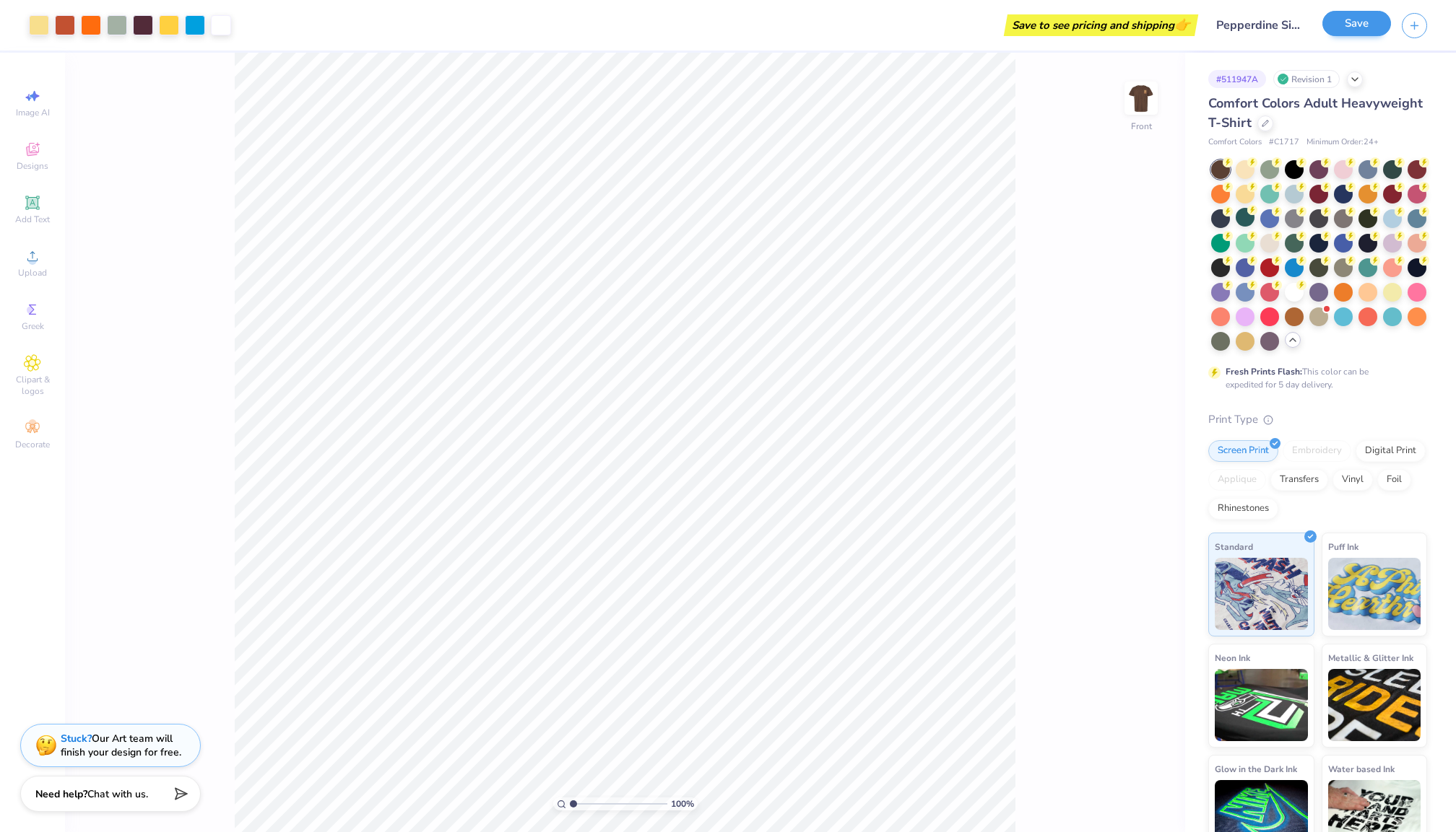
click at [1332, 26] on button "Save" at bounding box center [1357, 24] width 69 height 25
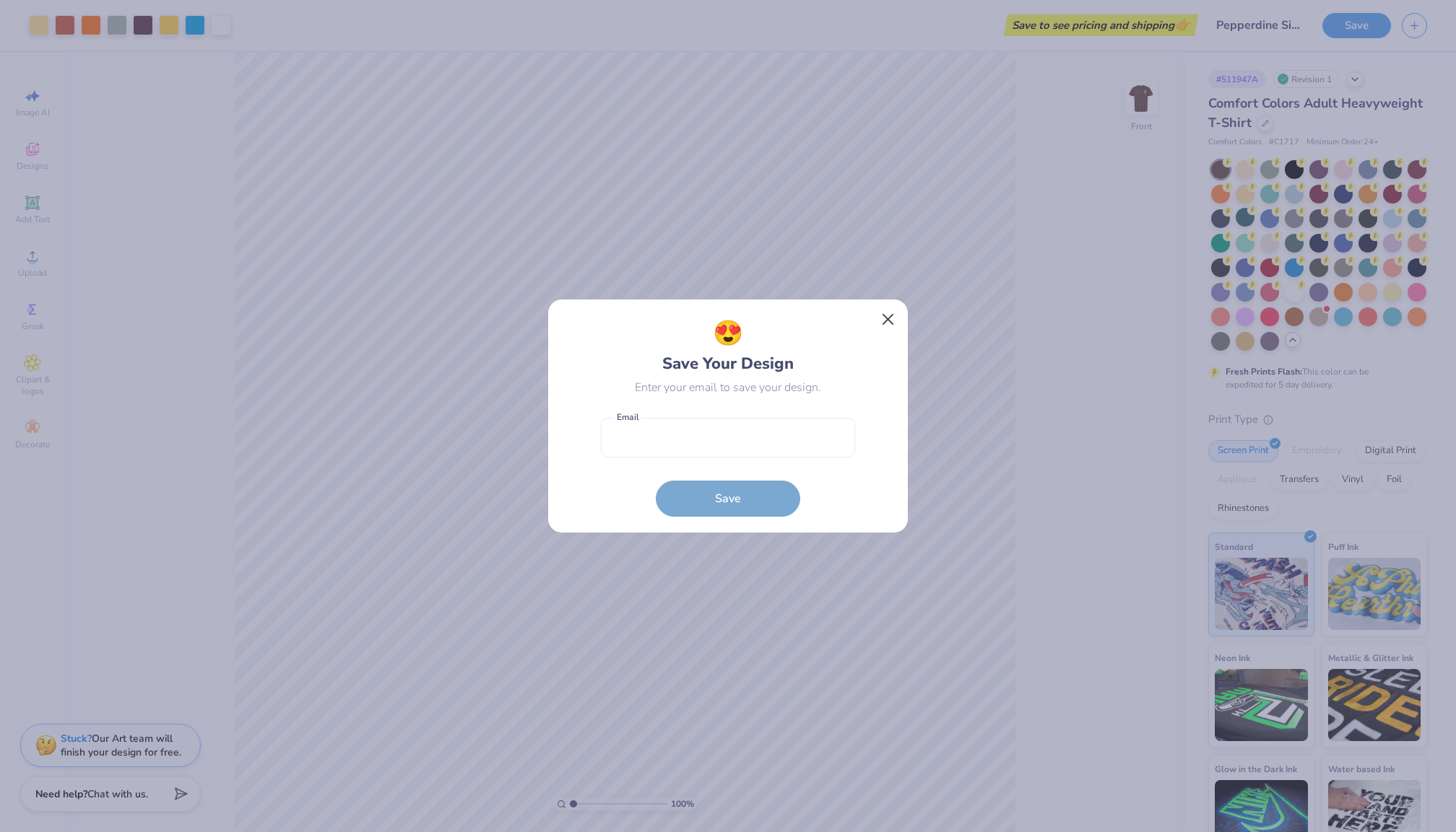
click at [884, 323] on button "Close" at bounding box center [888, 319] width 27 height 27
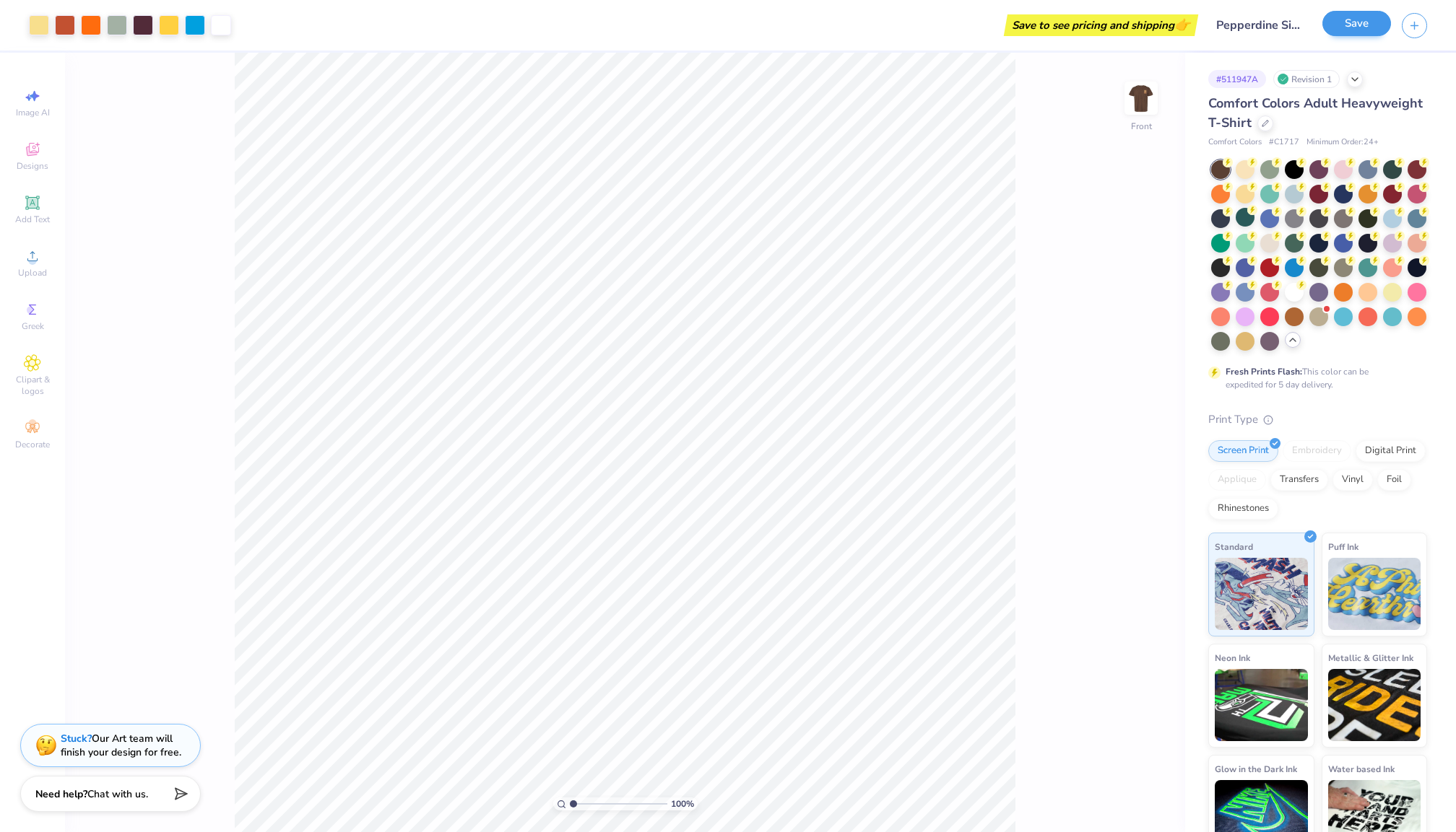
click at [1347, 26] on button "Save" at bounding box center [1357, 24] width 69 height 25
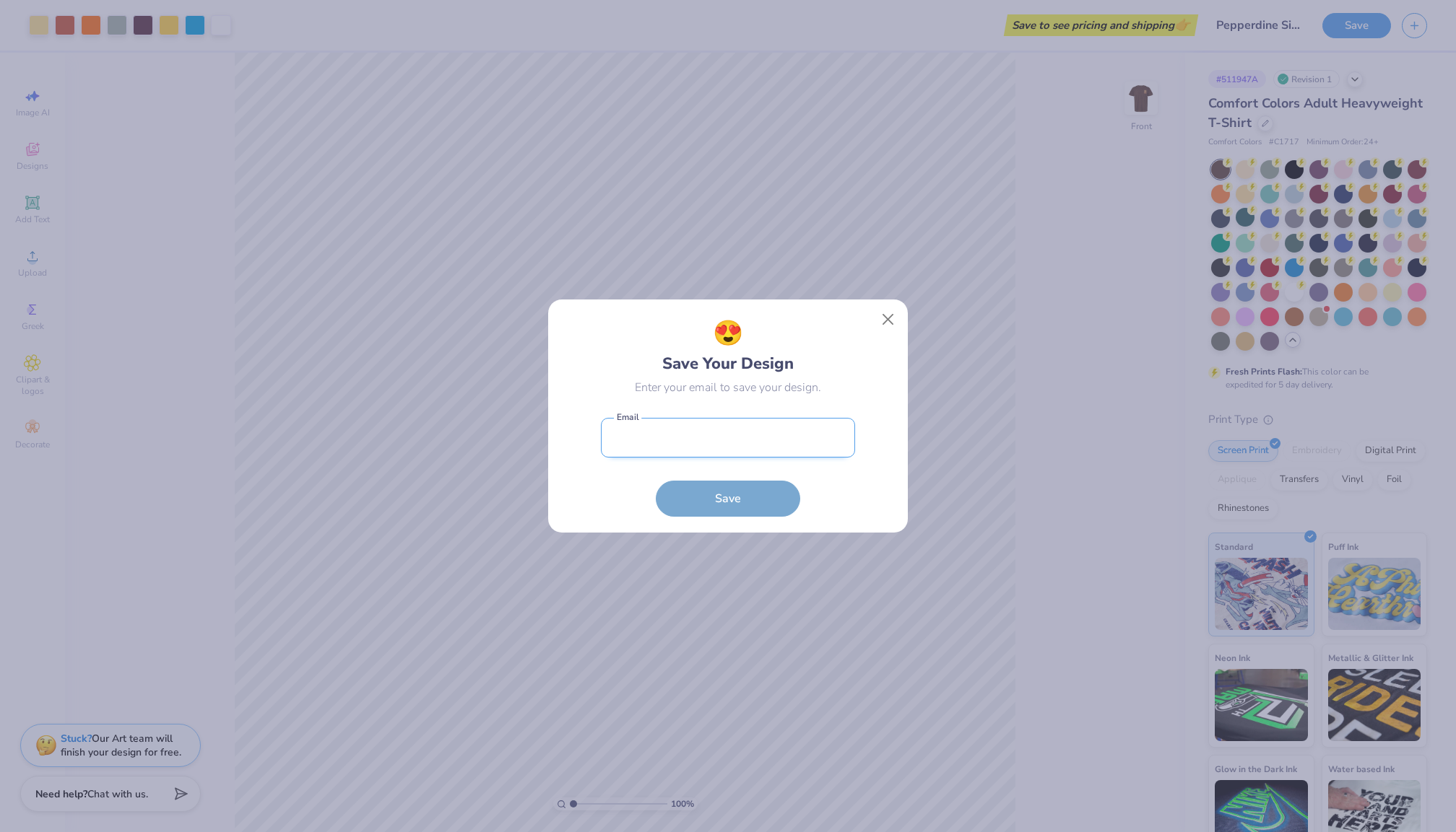
click at [809, 442] on input "email" at bounding box center [728, 438] width 254 height 40
click at [897, 318] on button "Close" at bounding box center [888, 319] width 27 height 27
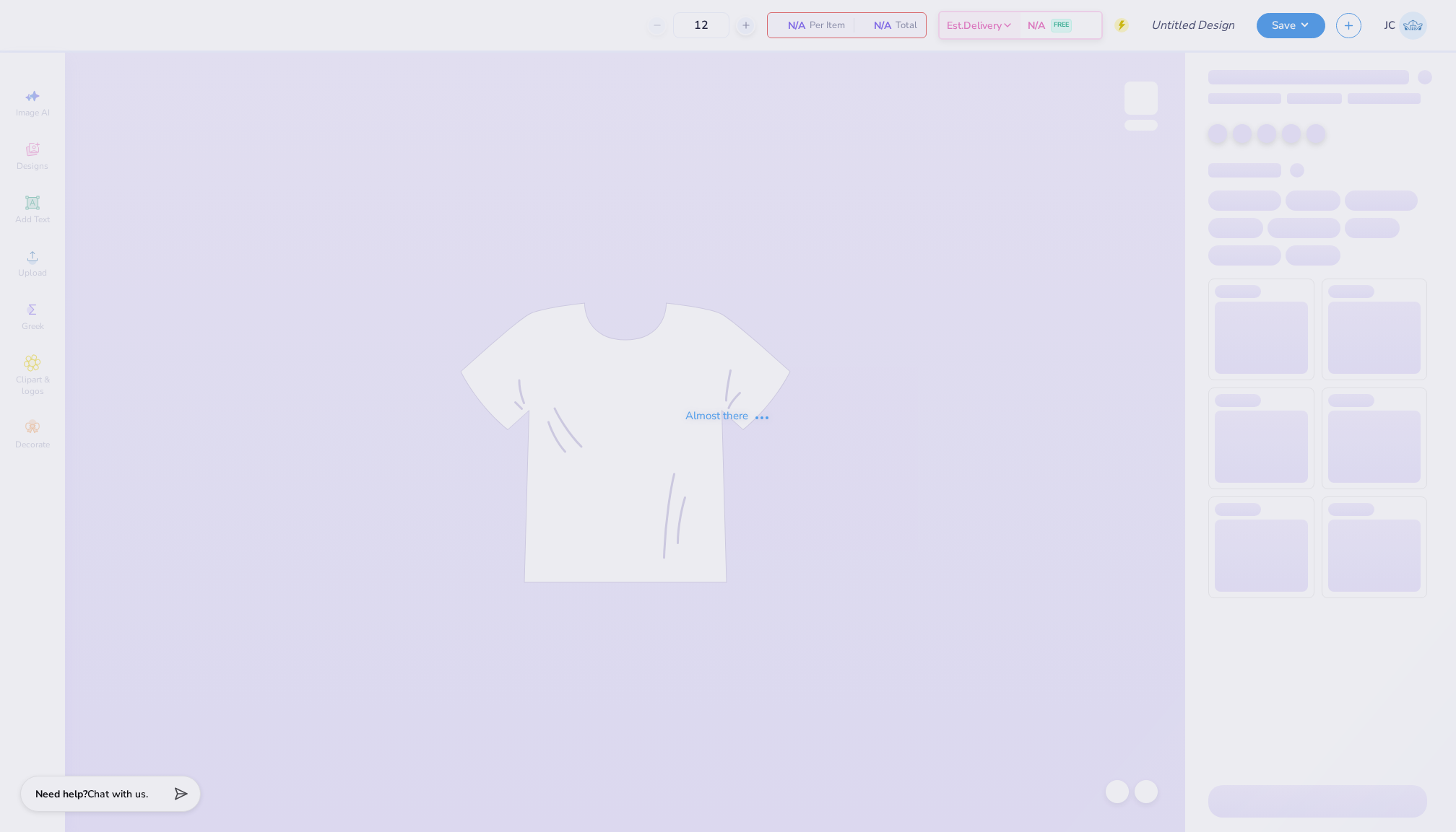
type input "Pepperdine Sig Chi Philo F25"
type input "24"
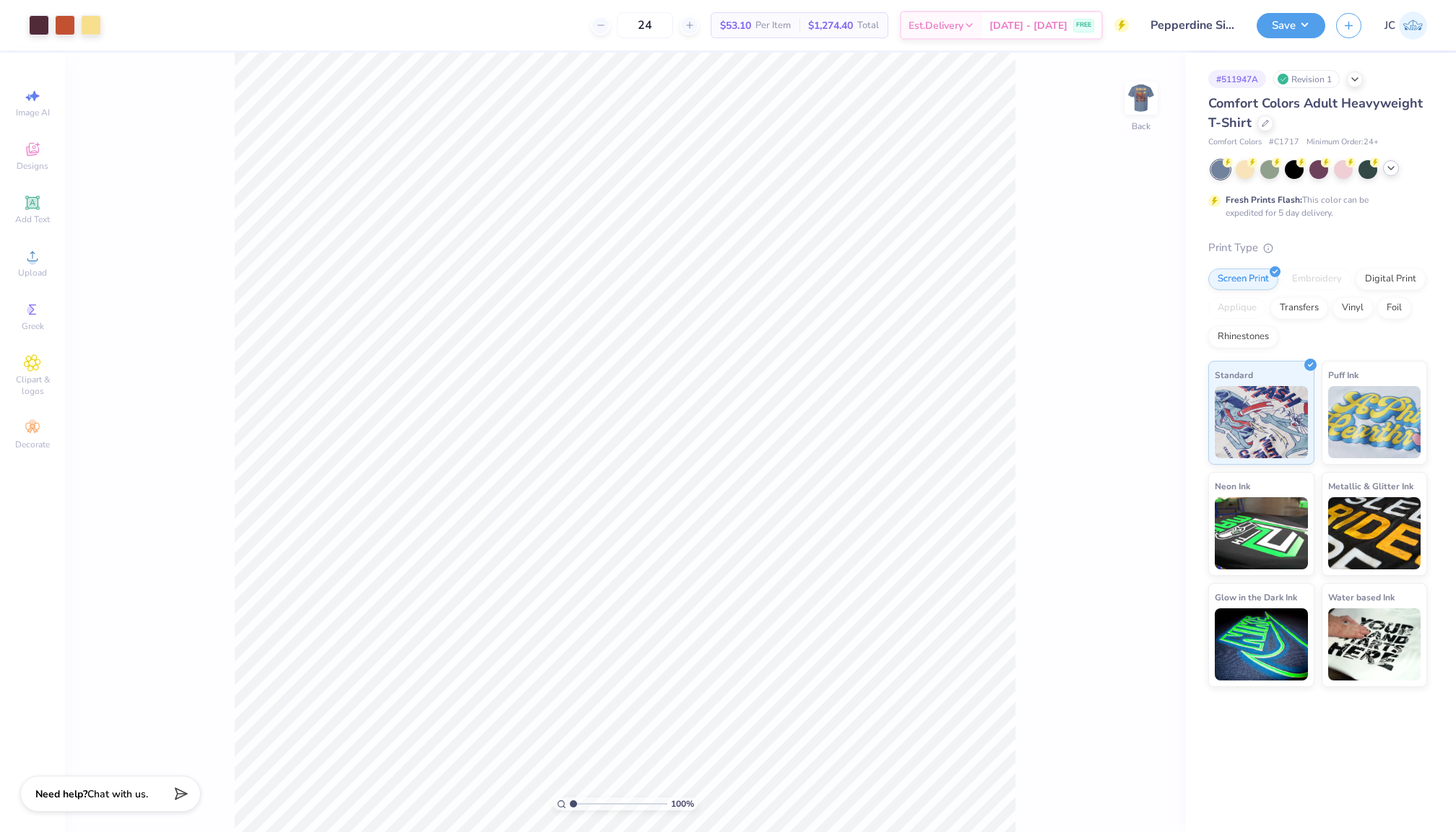
click at [1387, 173] on icon at bounding box center [1391, 168] width 12 height 12
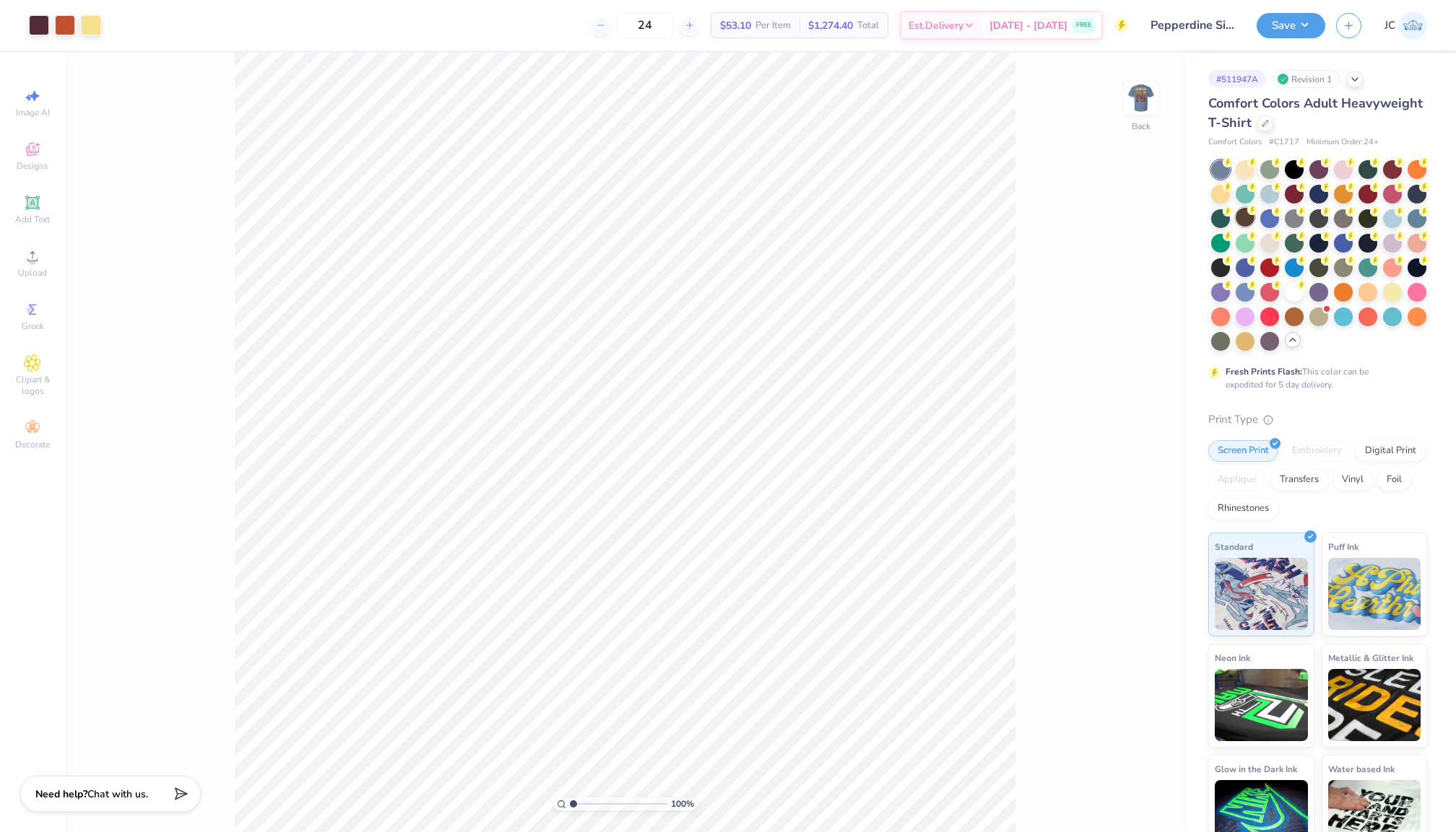
click at [1248, 220] on div at bounding box center [1244, 217] width 19 height 19
click at [1280, 30] on button "Save" at bounding box center [1291, 24] width 69 height 25
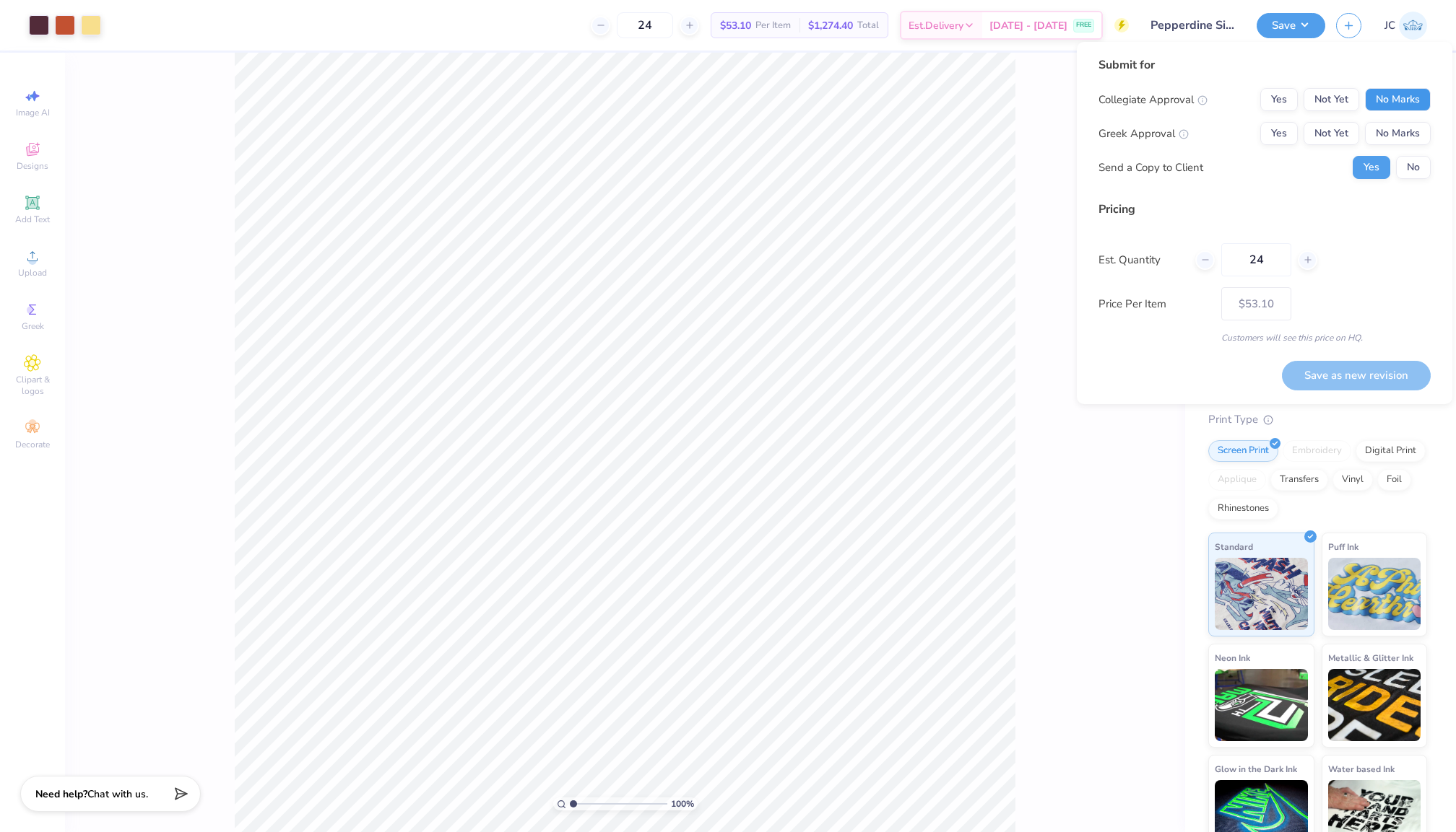
click at [1393, 93] on button "No Marks" at bounding box center [1398, 99] width 65 height 23
click at [1335, 136] on button "Not Yet" at bounding box center [1331, 132] width 55 height 23
click at [1358, 370] on button "Save as new revision" at bounding box center [1356, 376] width 149 height 30
type input "$53.10"
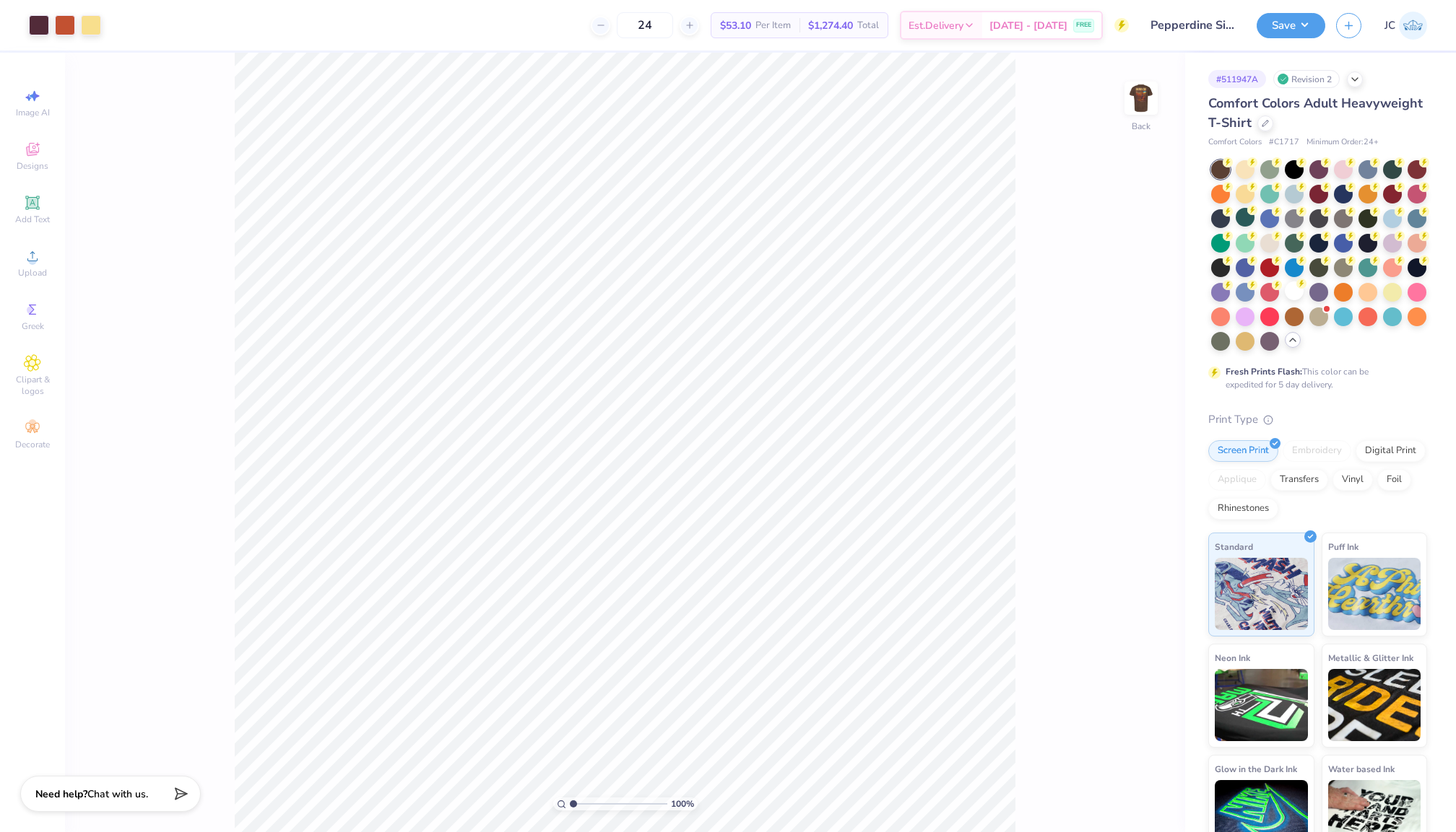
click at [1286, 299] on div at bounding box center [1294, 290] width 19 height 19
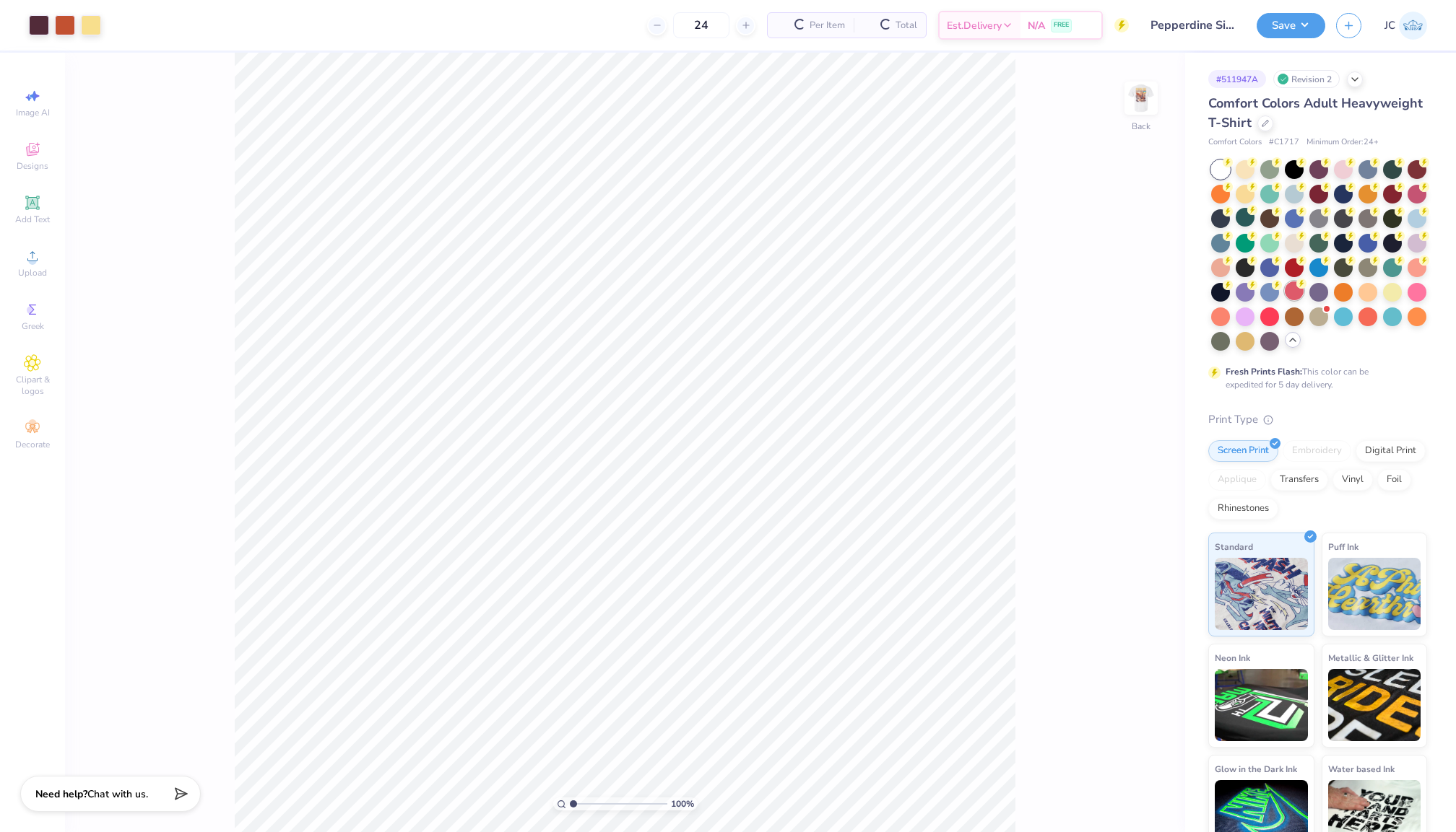
click at [1233, 168] on circle at bounding box center [1227, 162] width 10 height 10
click at [1147, 104] on img at bounding box center [1141, 98] width 58 height 58
click at [1297, 299] on div at bounding box center [1294, 290] width 19 height 19
click at [1136, 112] on img at bounding box center [1141, 98] width 58 height 58
click at [1286, 19] on button "Save" at bounding box center [1291, 24] width 69 height 25
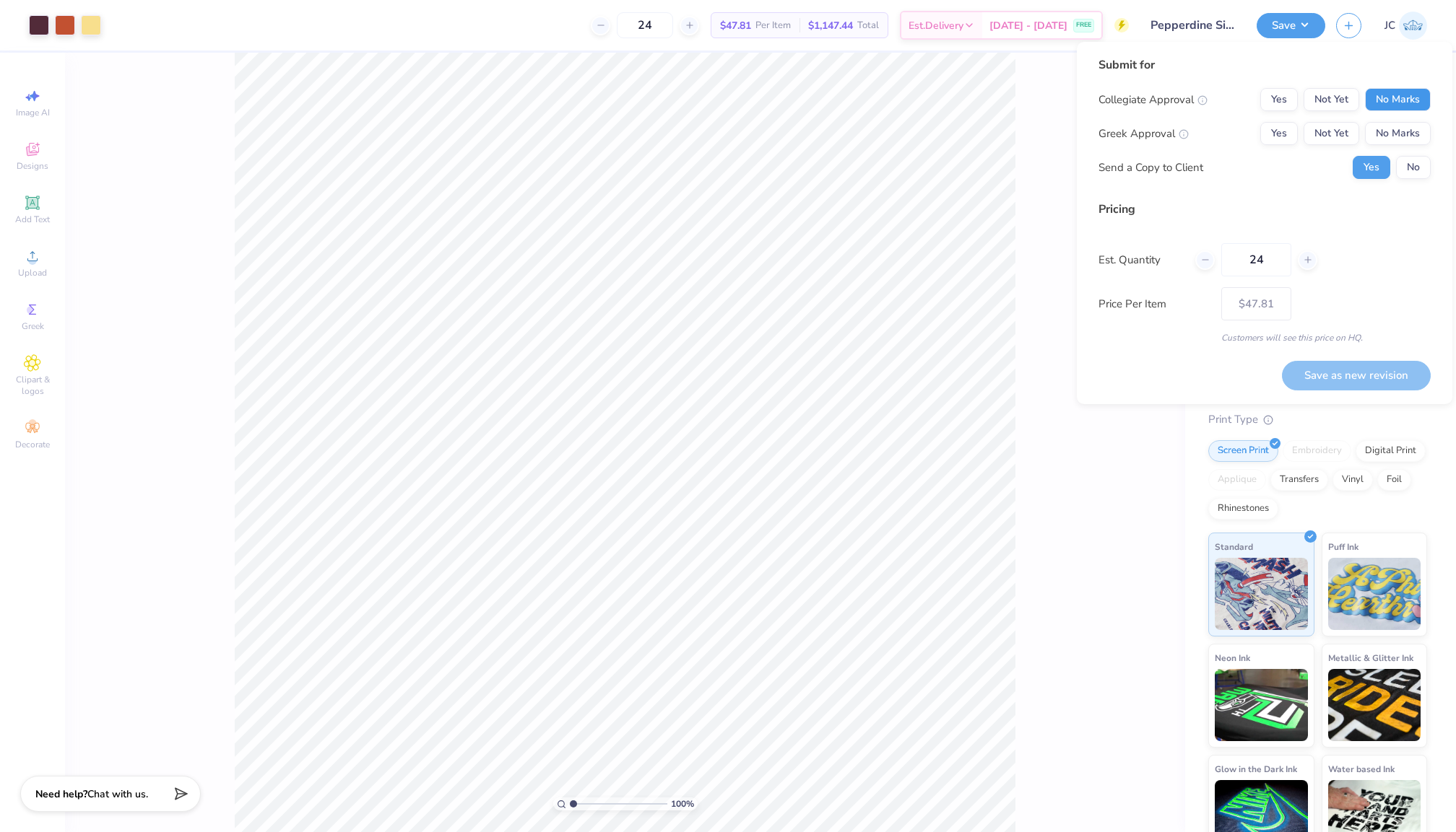
click at [1399, 95] on button "No Marks" at bounding box center [1398, 99] width 65 height 23
click at [1341, 136] on button "Not Yet" at bounding box center [1331, 132] width 55 height 23
click at [1347, 384] on button "Save as new revision" at bounding box center [1356, 376] width 149 height 30
type input "$47.81"
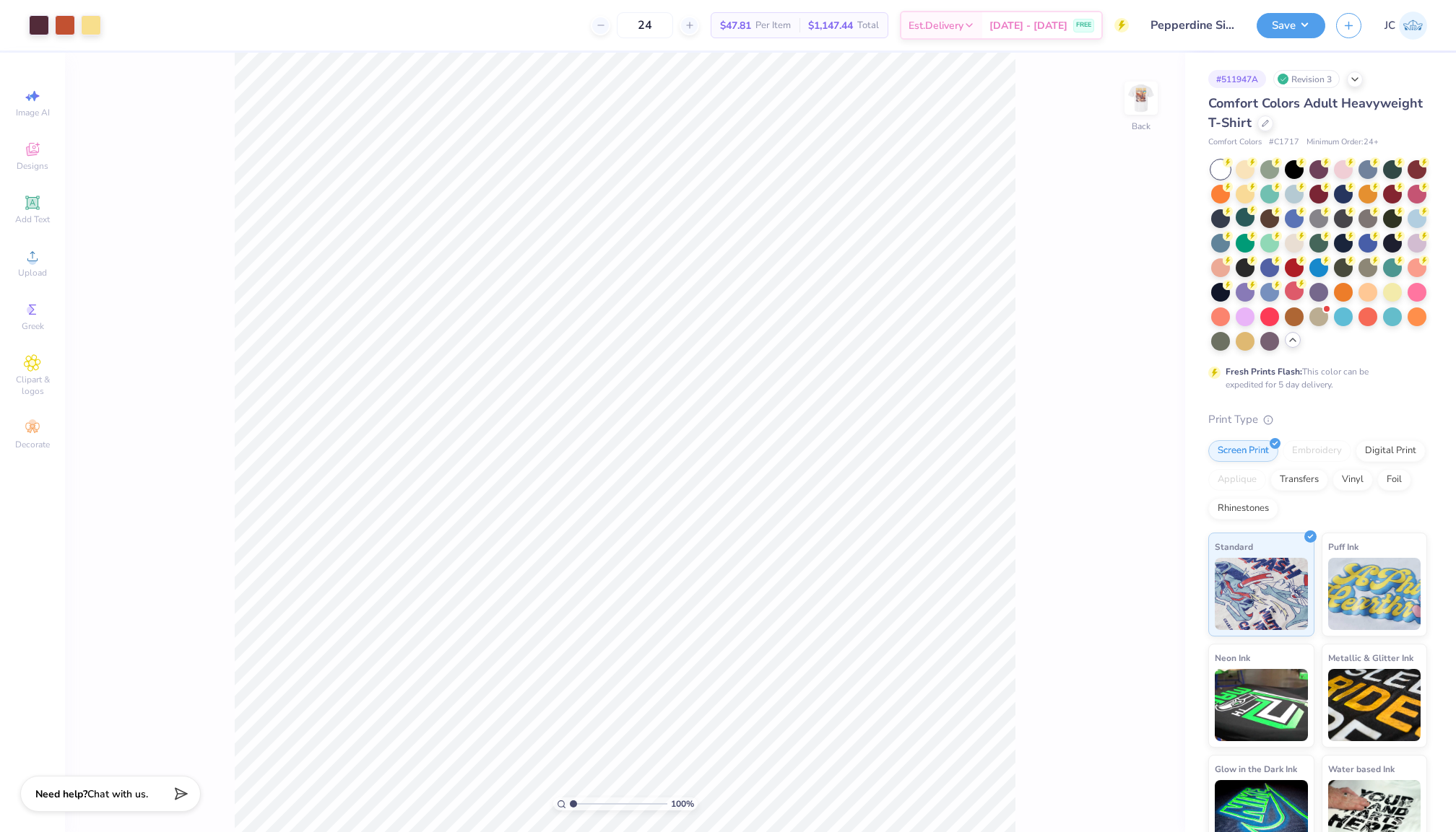
click at [26, 24] on div "Art colors" at bounding box center [50, 25] width 101 height 51
click at [37, 26] on div at bounding box center [39, 24] width 20 height 20
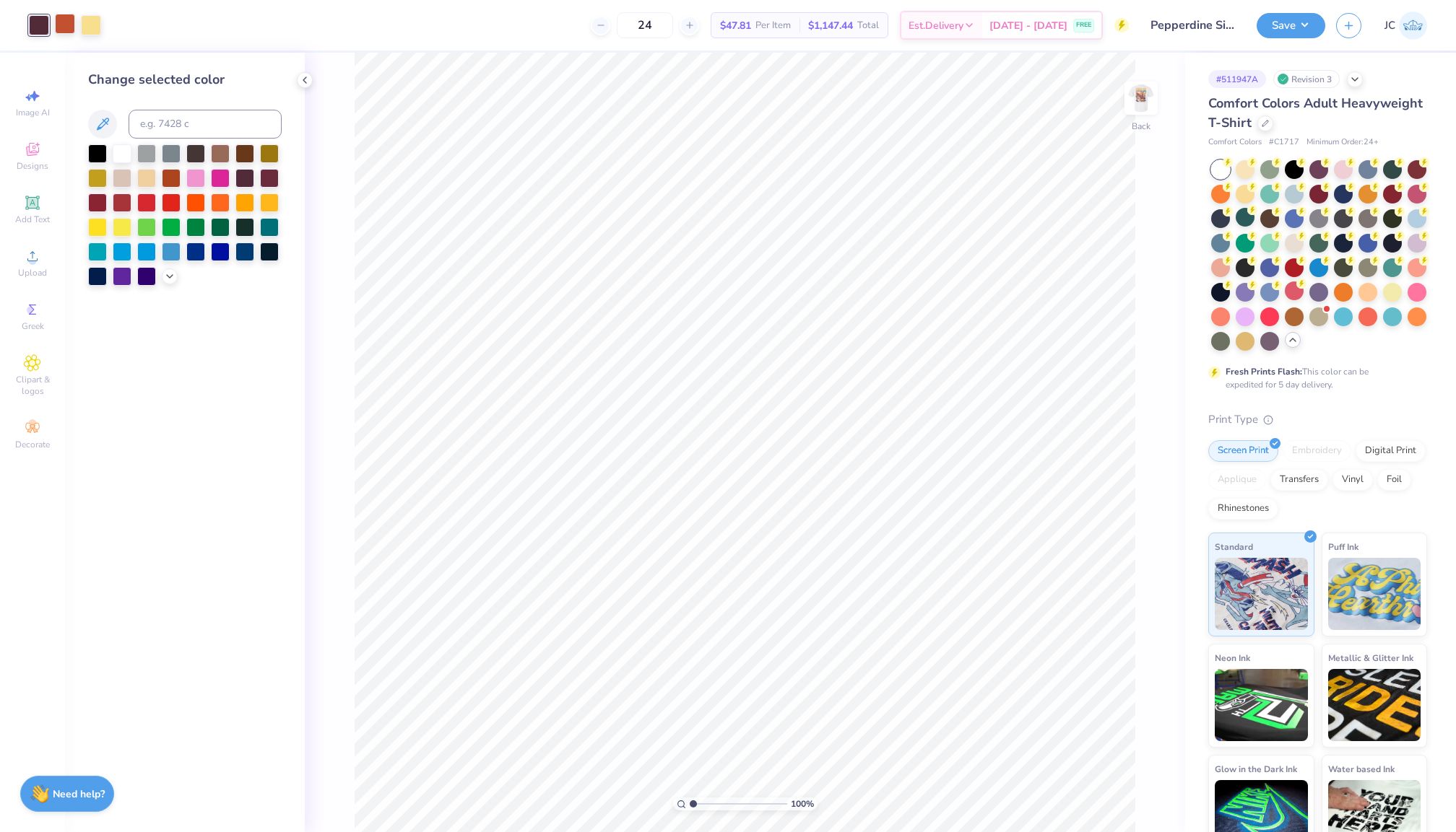
click at [67, 24] on div at bounding box center [64, 24] width 20 height 20
click at [168, 125] on input at bounding box center [205, 124] width 153 height 29
type input "7645"
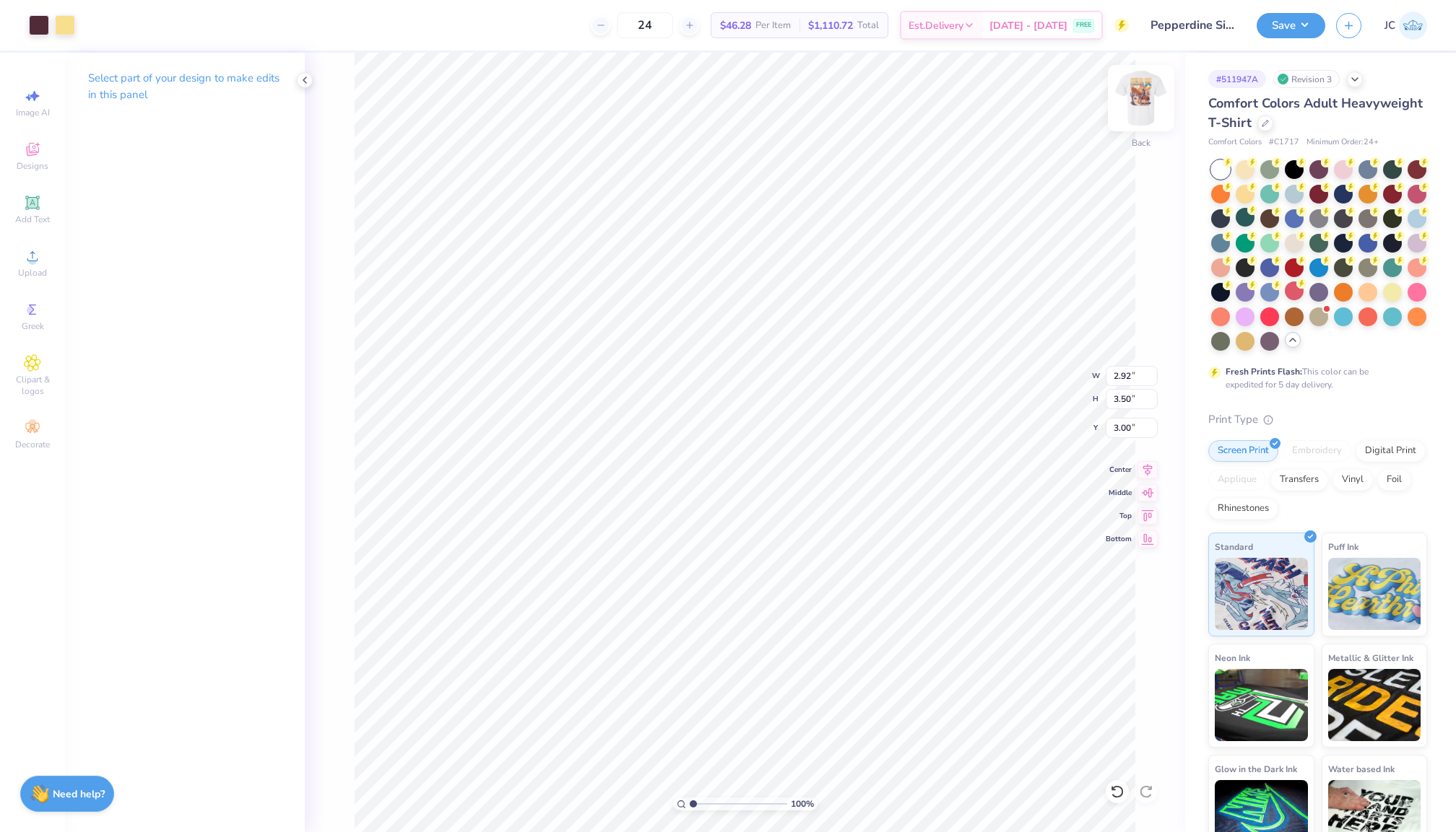
type input "2.54"
type input "3.05"
click at [1139, 90] on img at bounding box center [1141, 98] width 58 height 58
click at [161, 20] on div at bounding box center [169, 24] width 20 height 20
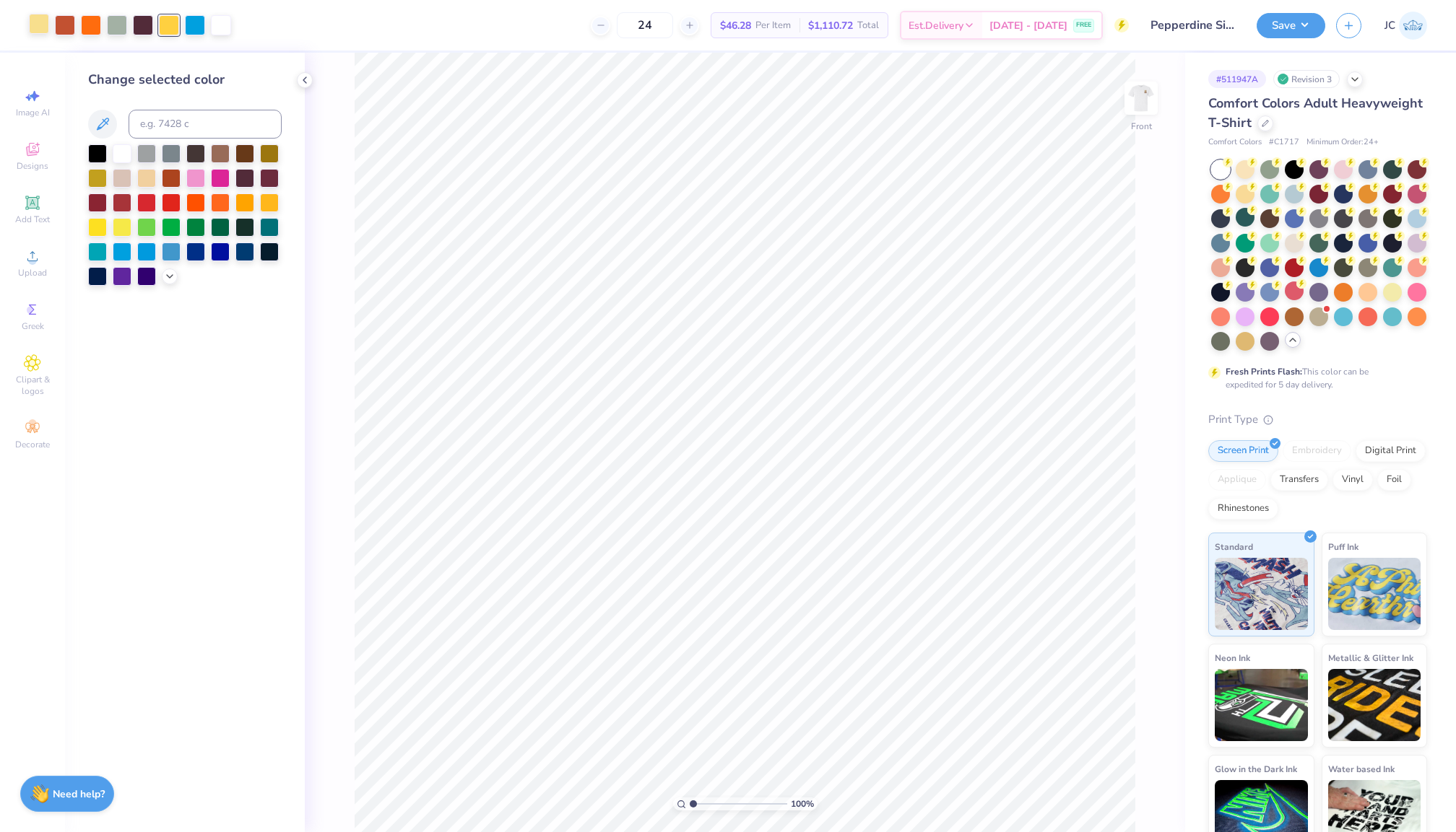
click at [38, 21] on div at bounding box center [39, 24] width 20 height 20
click at [157, 122] on input at bounding box center [205, 124] width 153 height 29
type input "112"
click at [1114, 798] on icon at bounding box center [1117, 792] width 15 height 15
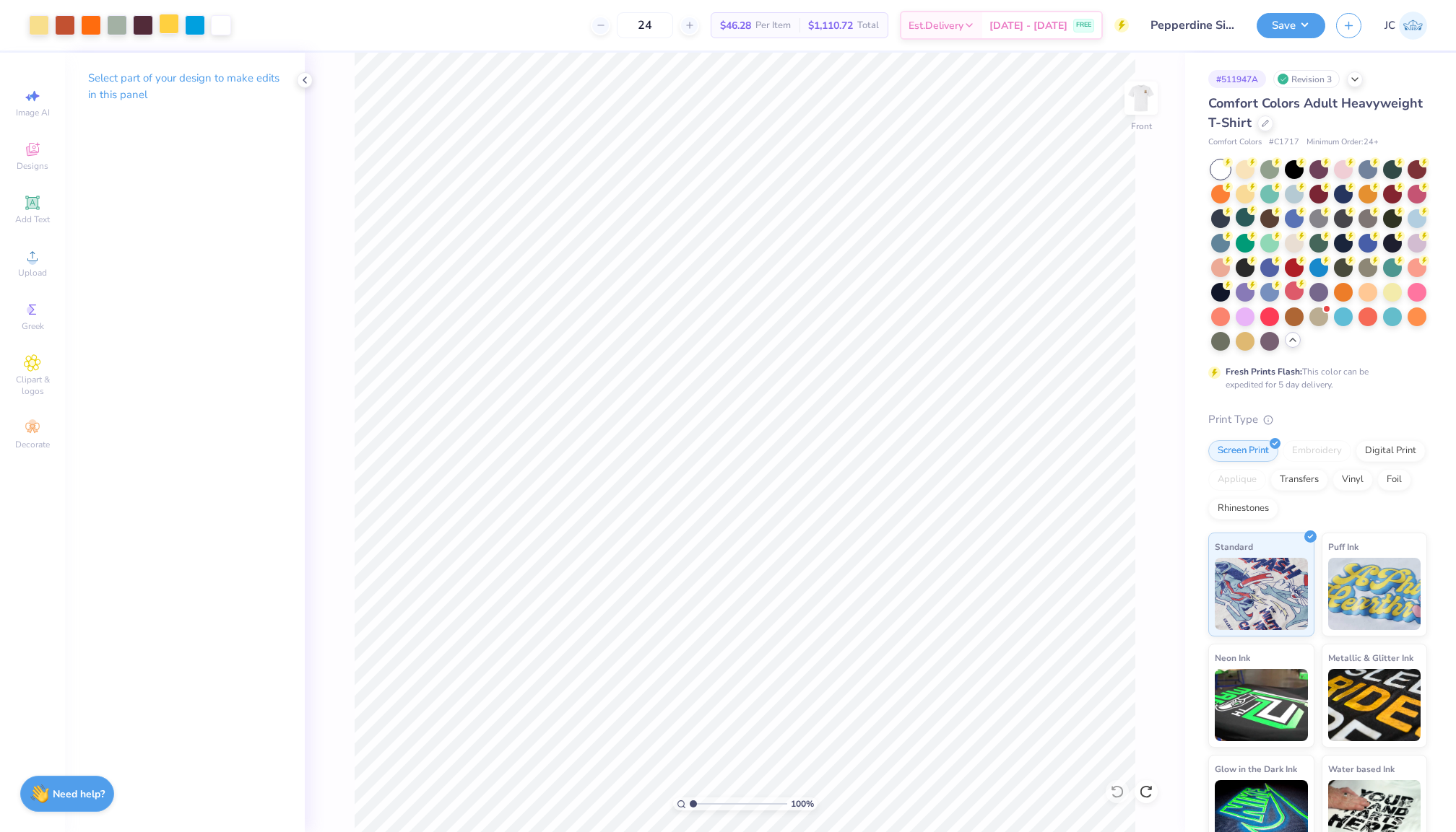
click at [172, 27] on div at bounding box center [169, 24] width 20 height 20
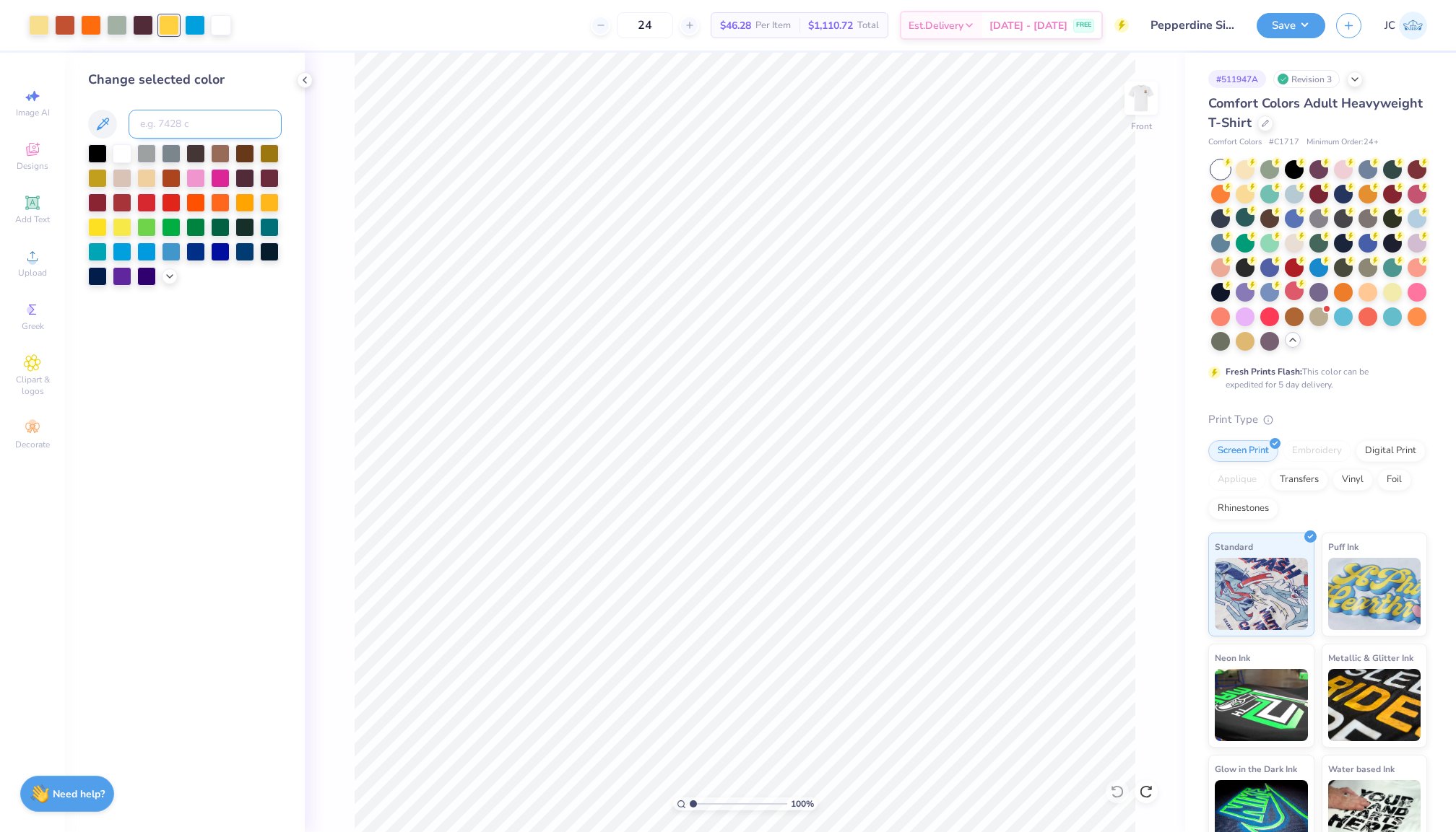
click at [203, 124] on input at bounding box center [205, 124] width 153 height 29
type input "1205"
